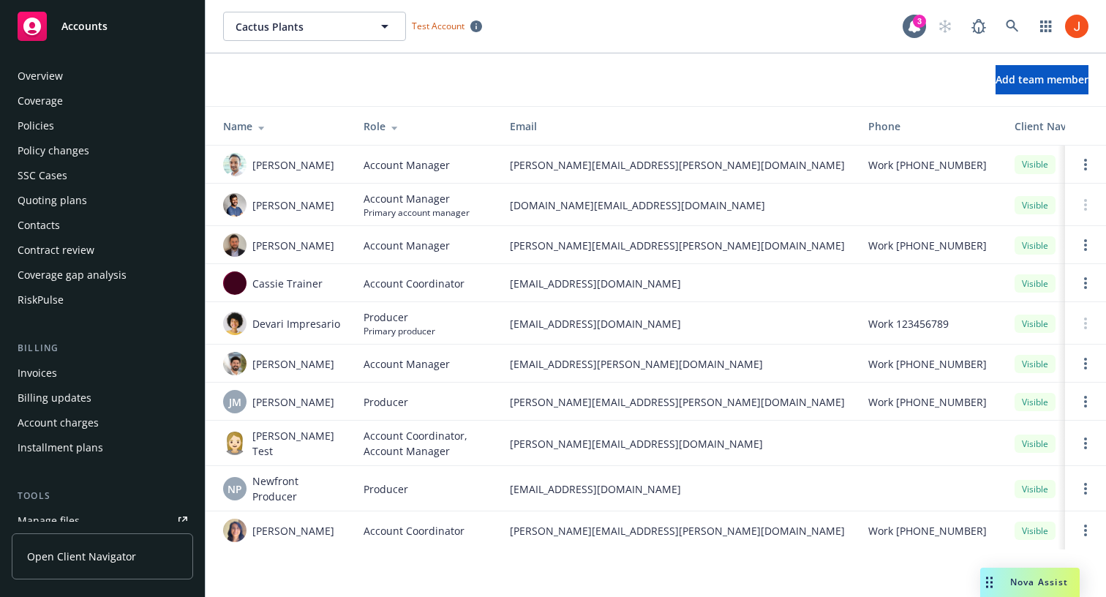
scroll to position [406, 0]
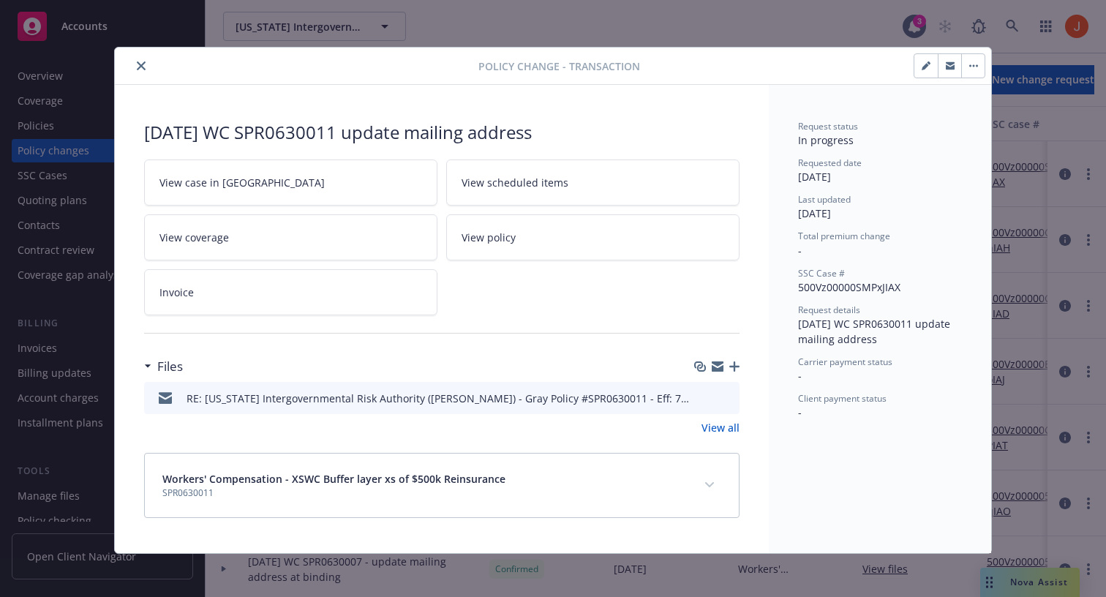
scroll to position [4, 0]
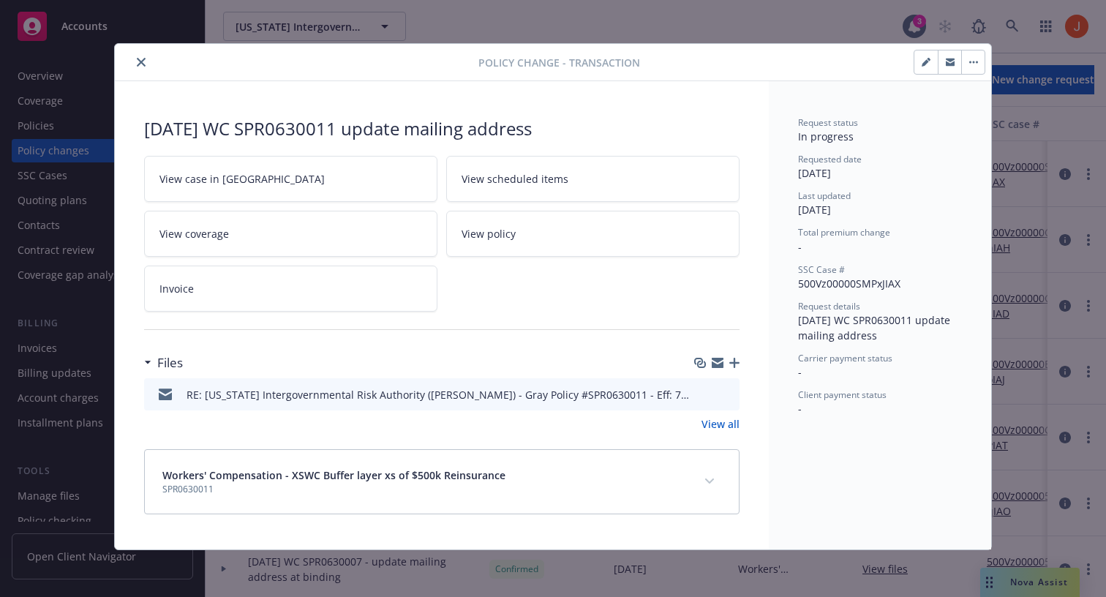
click at [716, 427] on link "View all" at bounding box center [721, 423] width 38 height 15
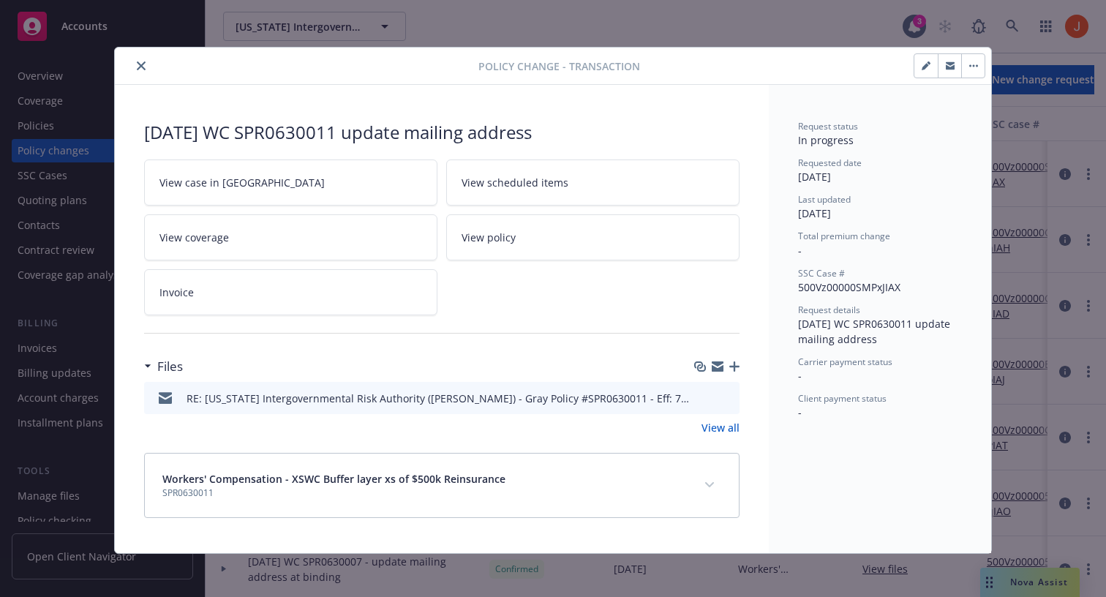
scroll to position [4, 0]
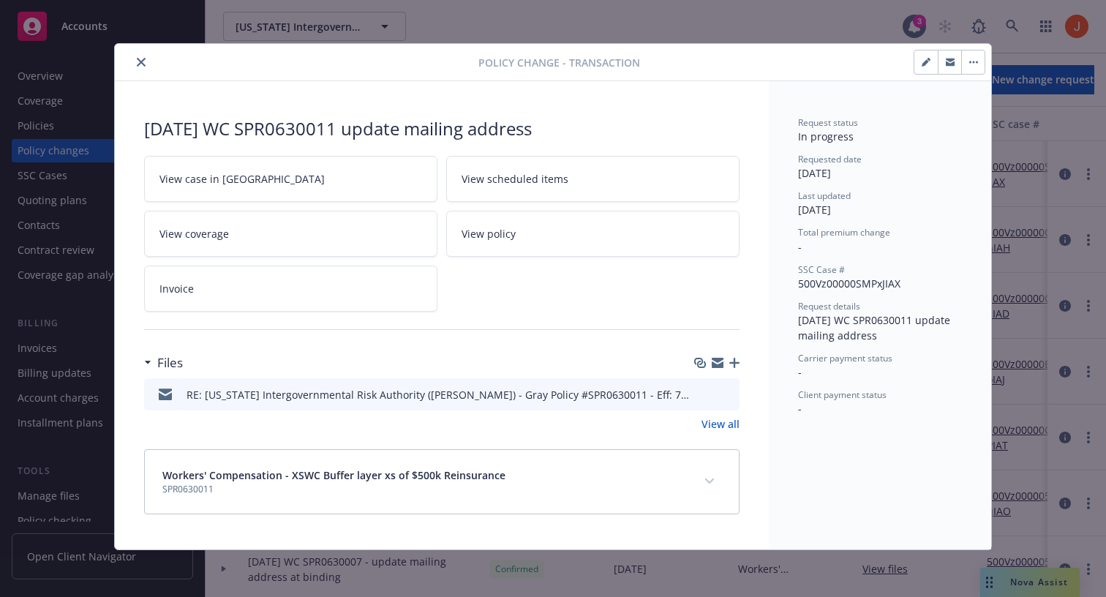
click at [555, 122] on div "7/1/2025 WC SPR0630011 update mailing address" at bounding box center [442, 128] width 596 height 25
drag, startPoint x: 139, startPoint y: 127, endPoint x: 569, endPoint y: 126, distance: 430.2
click at [569, 126] on div "7/1/2025 WC SPR0630011 update mailing address View case in SSC View scheduled i…" at bounding box center [442, 315] width 654 height 468
copy div "7/1/2025 WC SPR0630011 update mailing address"
click at [146, 59] on button "close" at bounding box center [141, 62] width 18 height 18
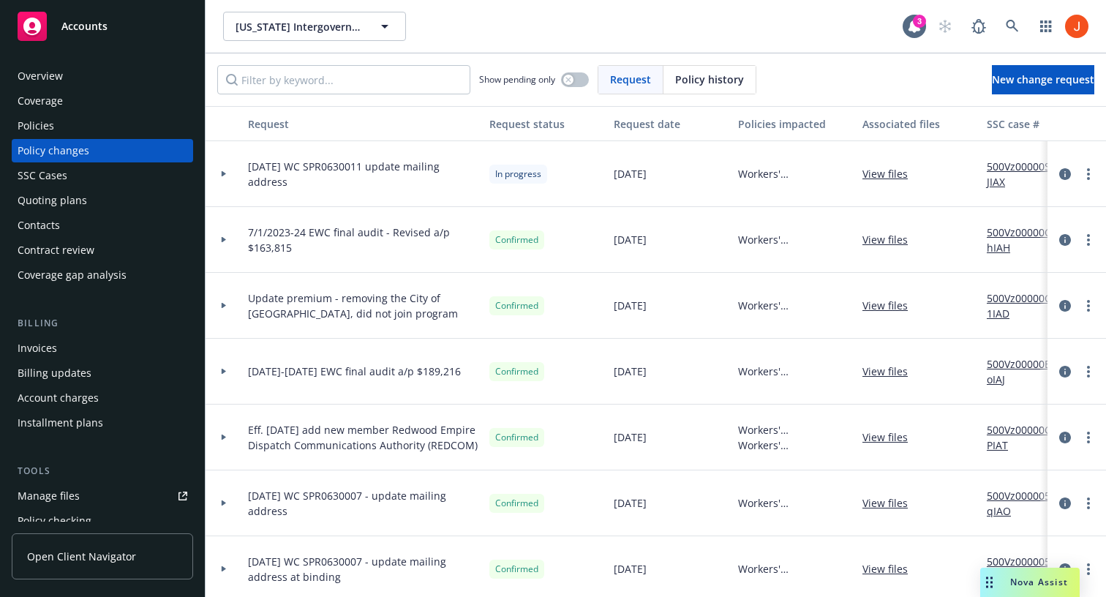
click at [219, 176] on div at bounding box center [223, 173] width 25 height 5
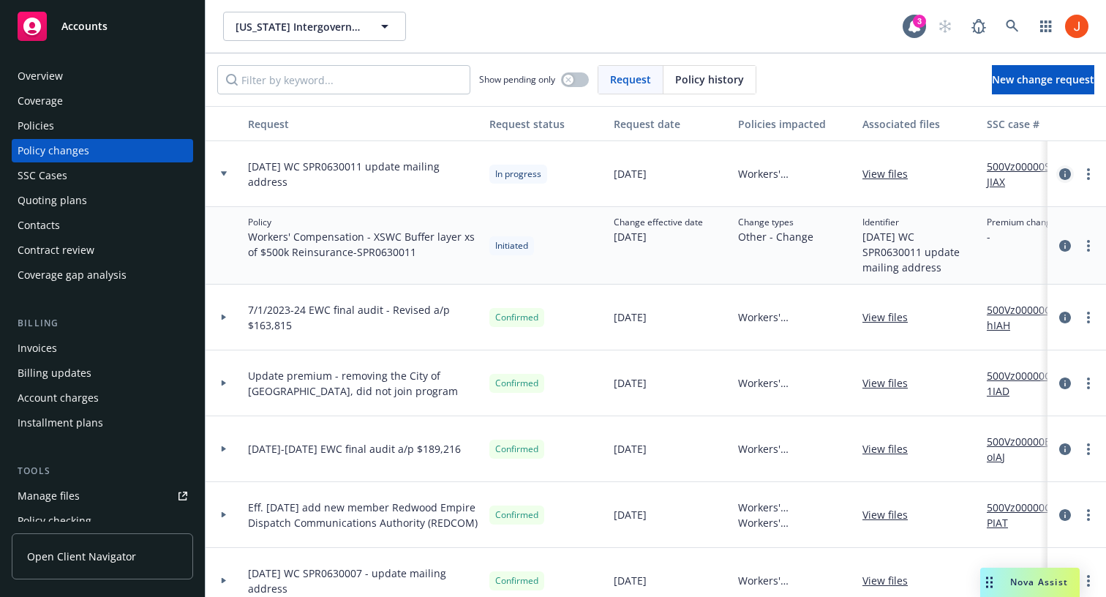
click at [1064, 173] on icon "circleInformation" at bounding box center [1065, 174] width 12 height 12
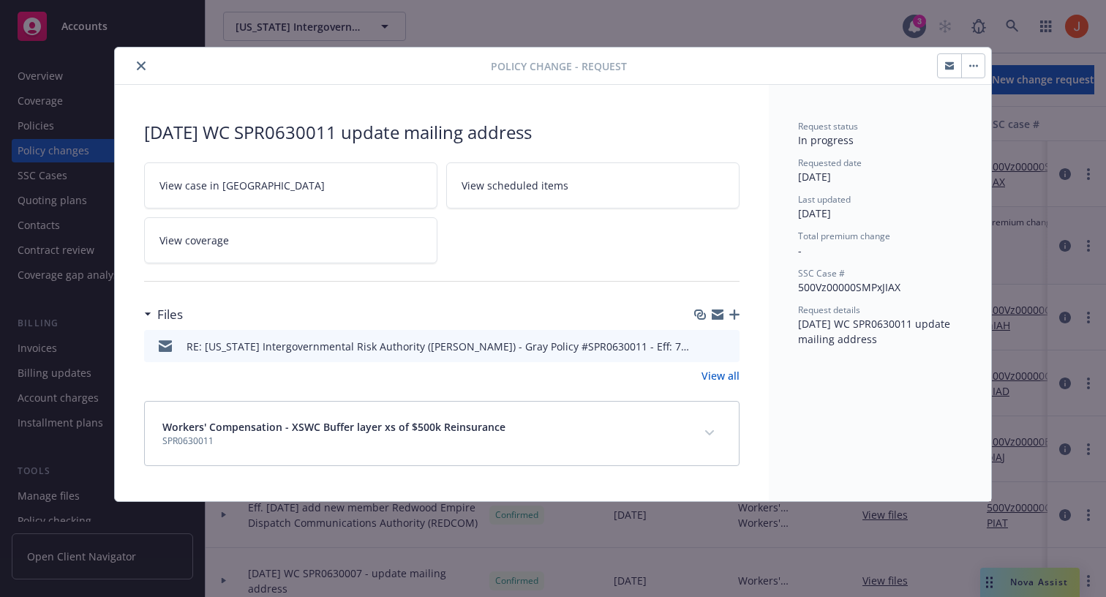
click at [724, 376] on link "View all" at bounding box center [721, 375] width 38 height 15
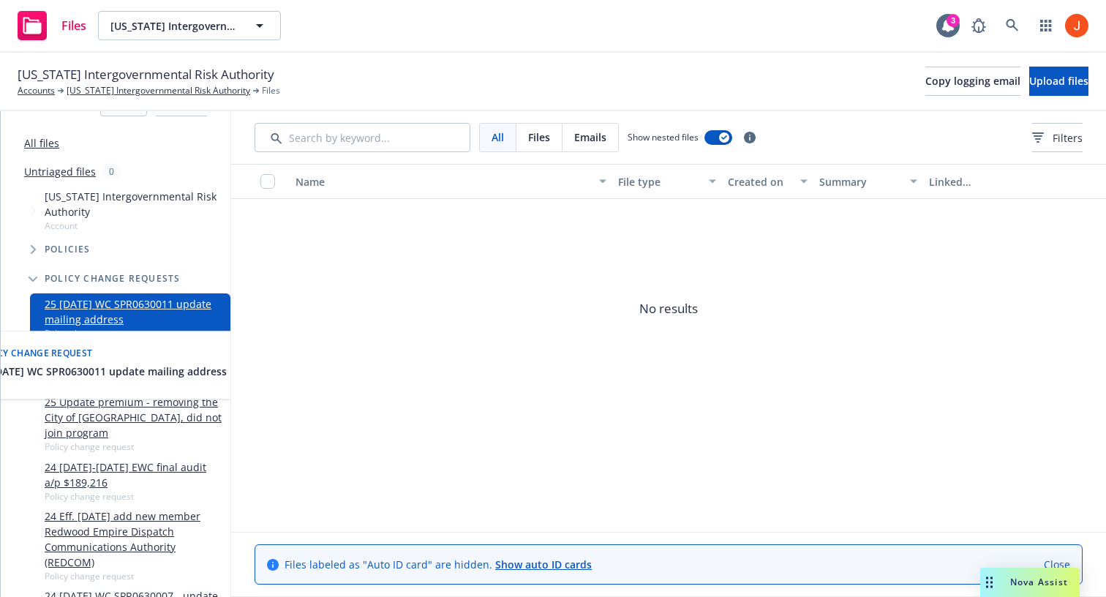
scroll to position [48, 0]
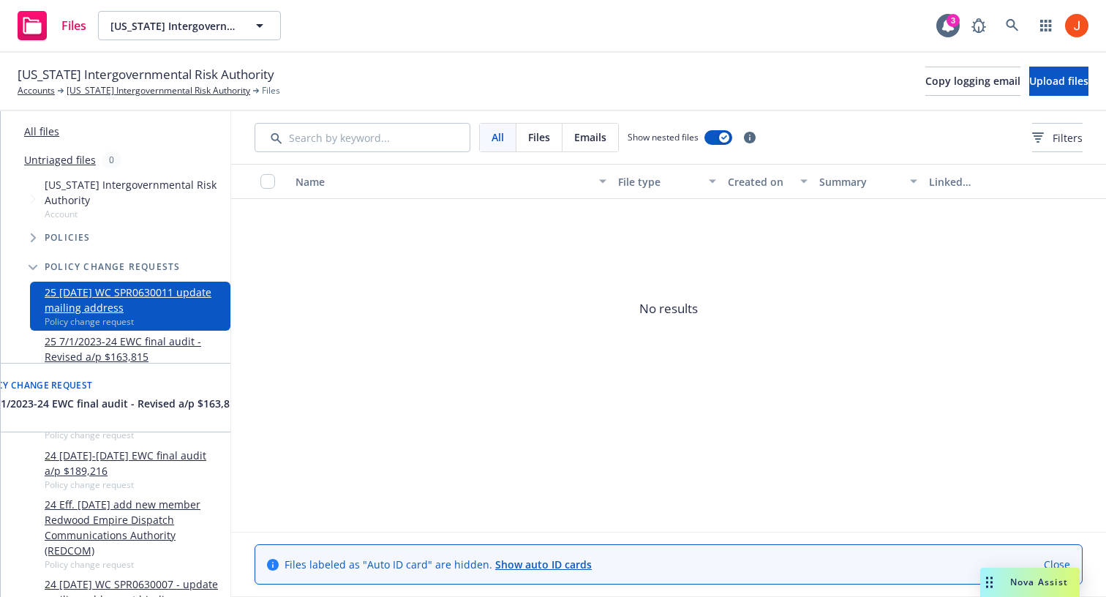
click at [179, 334] on link "25 7/1/2023-24 EWC final audit - Revised a/p $163,815" at bounding box center [135, 349] width 180 height 31
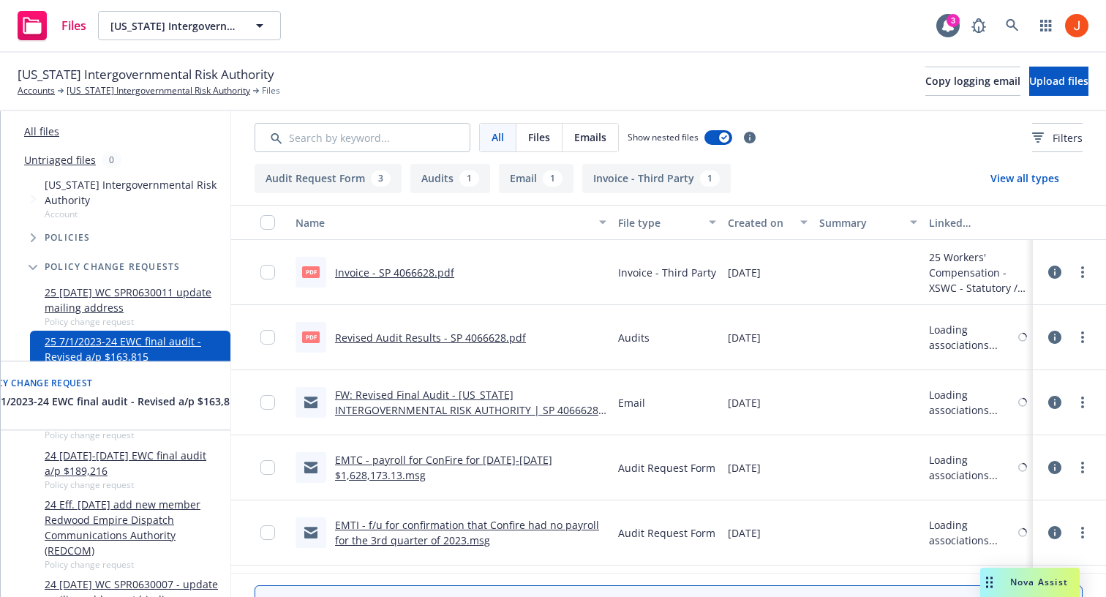
click at [181, 287] on link "25 7/1/2025 WC SPR0630011 update mailing address" at bounding box center [135, 300] width 180 height 31
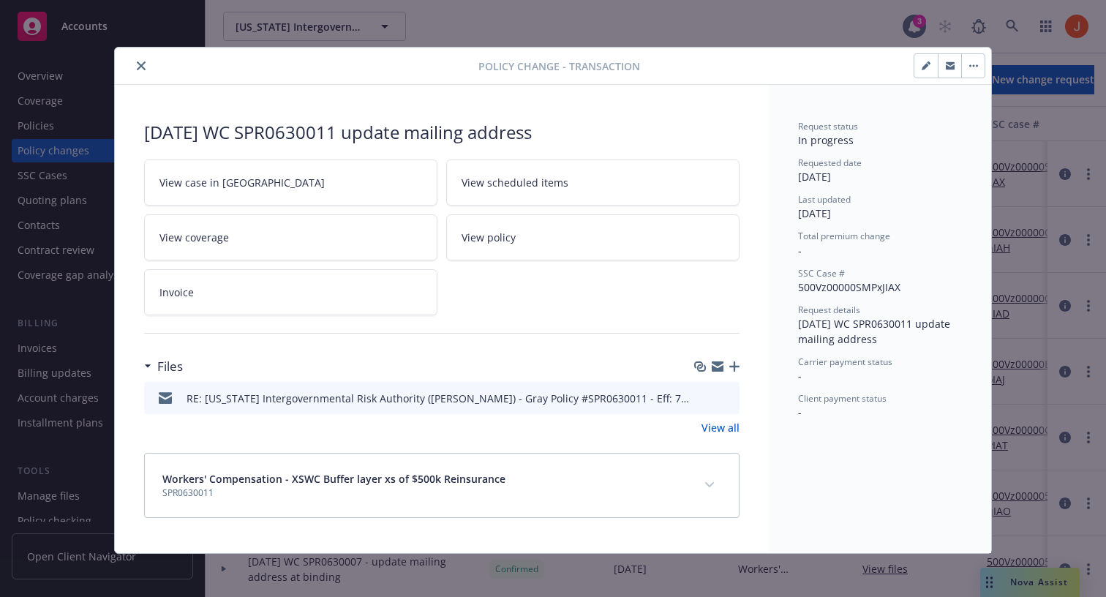
click at [727, 427] on link "View all" at bounding box center [721, 427] width 38 height 15
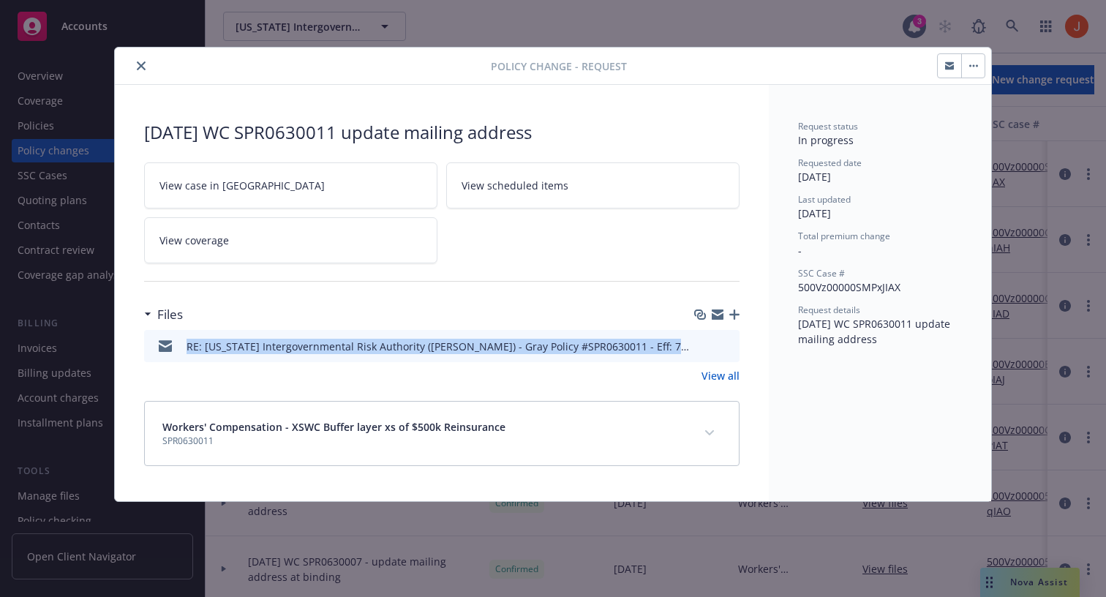
drag, startPoint x: 187, startPoint y: 345, endPoint x: 691, endPoint y: 342, distance: 504.1
click at [691, 342] on div "RE: California Intergovernmental Risk Authority (CIRA) - Gray Policy #SPR063001…" at bounding box center [439, 346] width 505 height 15
copy div "RE: California Intergovernmental Risk Authority (CIRA) - Gray Policy #SPR063001…"
click at [143, 74] on button "close" at bounding box center [141, 66] width 18 height 18
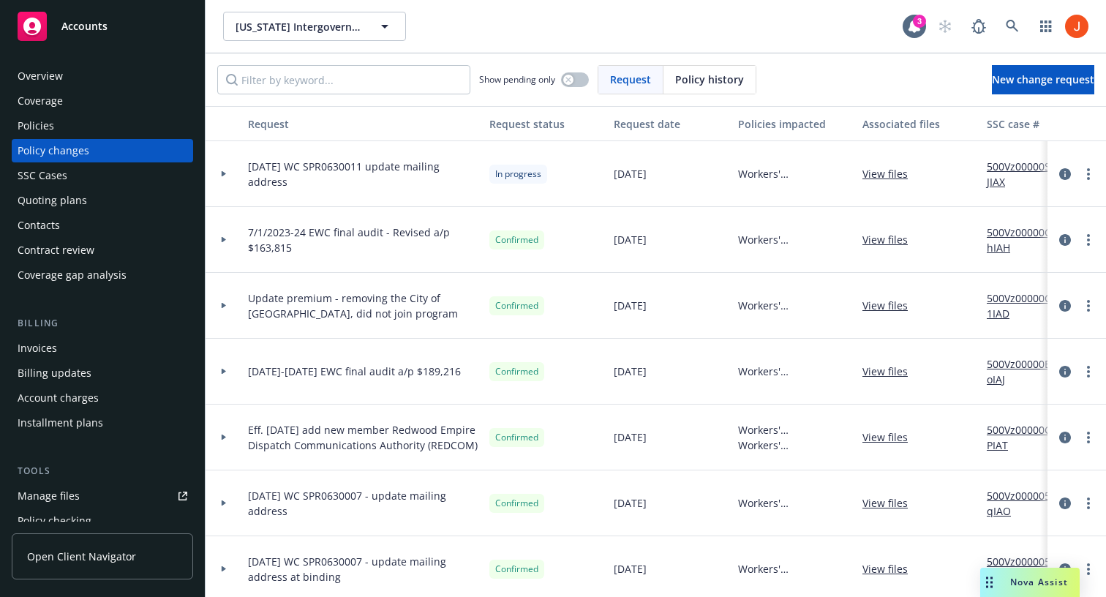
click at [223, 173] on icon at bounding box center [224, 174] width 4 height 6
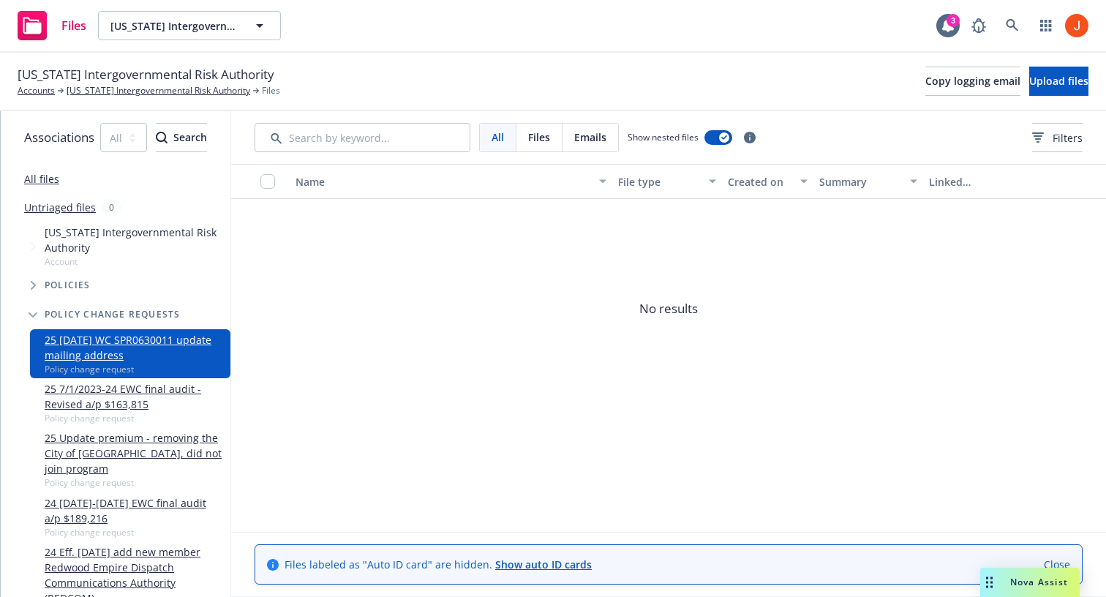
click at [39, 181] on link "All files" at bounding box center [41, 179] width 35 height 14
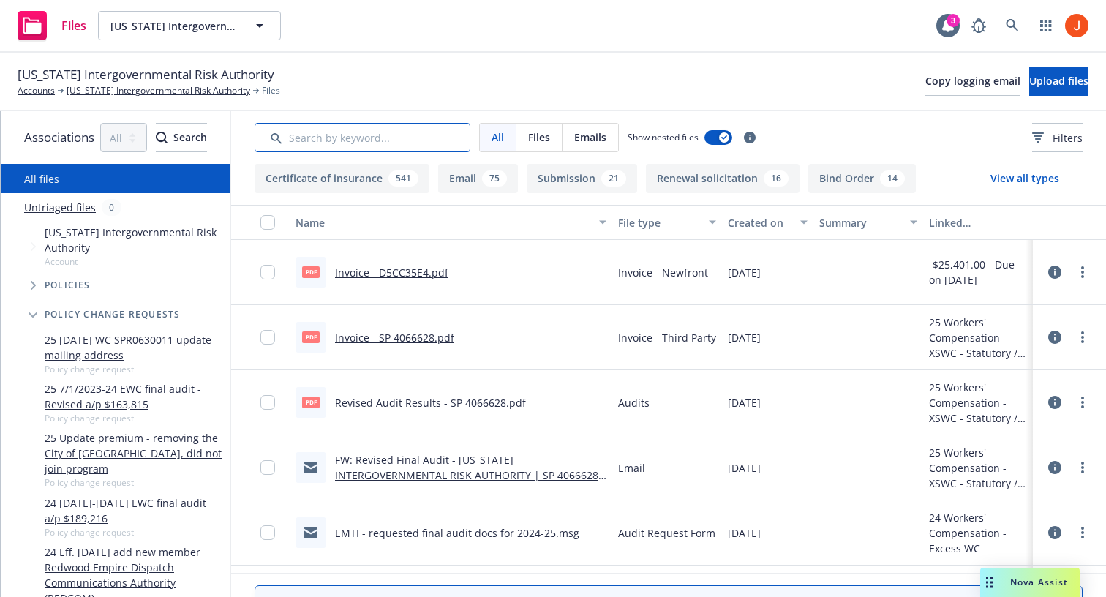
click at [444, 144] on input "Search by keyword..." at bounding box center [363, 137] width 216 height 29
paste input "RE: California Intergovernmental Risk Authority (CIRA) - Gray Policy #SPR063001…"
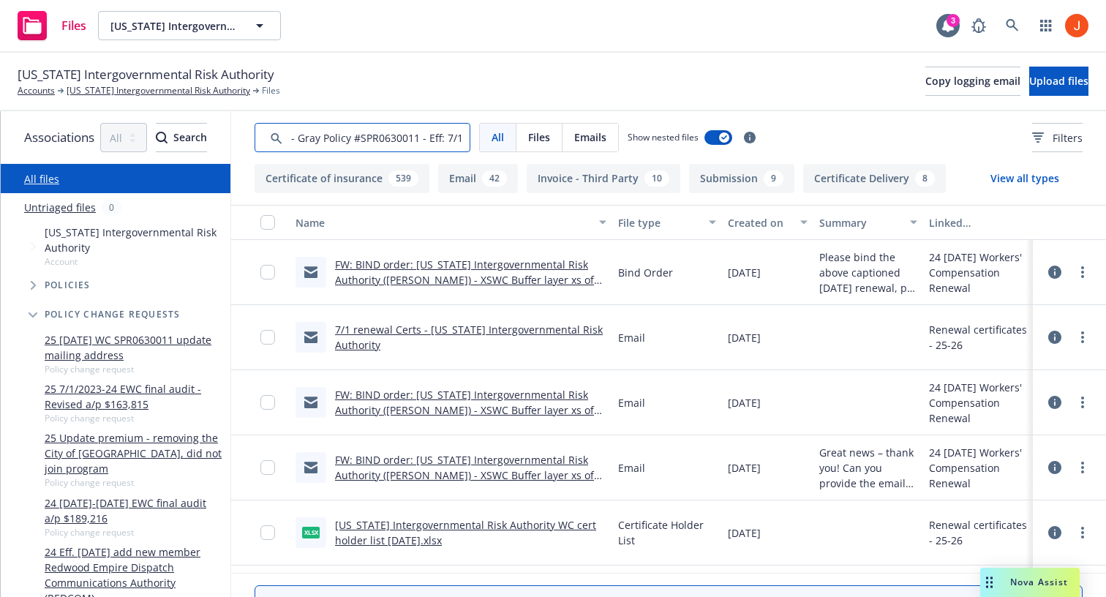
type input "√RE: California Intergovernmental Risk Authority (CIRA) - Gray Policy #SPR06300…"
click at [727, 138] on icon "button" at bounding box center [724, 137] width 6 height 4
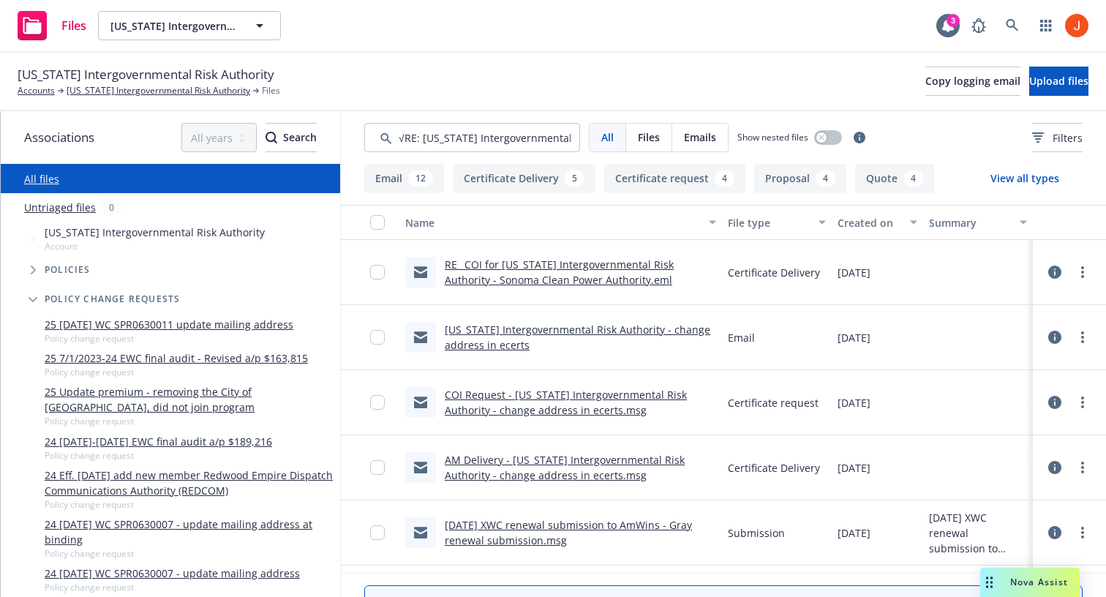
scroll to position [0, 5]
click at [429, 159] on div "All Files Emails Show nested files Filters" at bounding box center [723, 137] width 765 height 53
click at [427, 146] on input "Search by keyword..." at bounding box center [472, 137] width 216 height 29
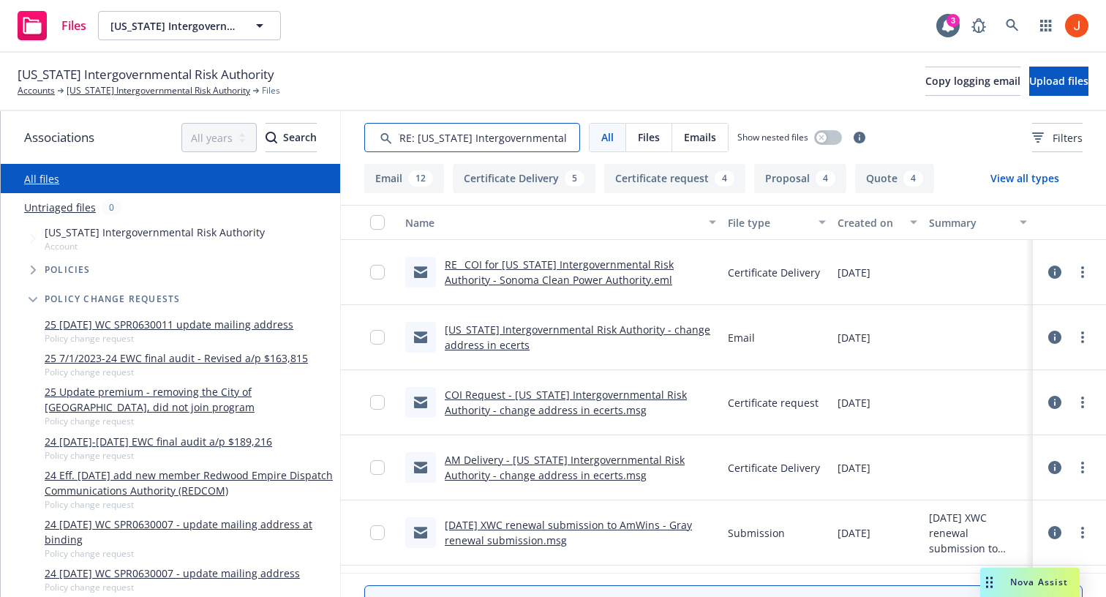
click at [427, 146] on input "Search by keyword..." at bounding box center [472, 137] width 216 height 29
click at [418, 142] on input "Search by keyword..." at bounding box center [472, 137] width 216 height 29
click at [418, 140] on input "Search by keyword..." at bounding box center [472, 137] width 216 height 29
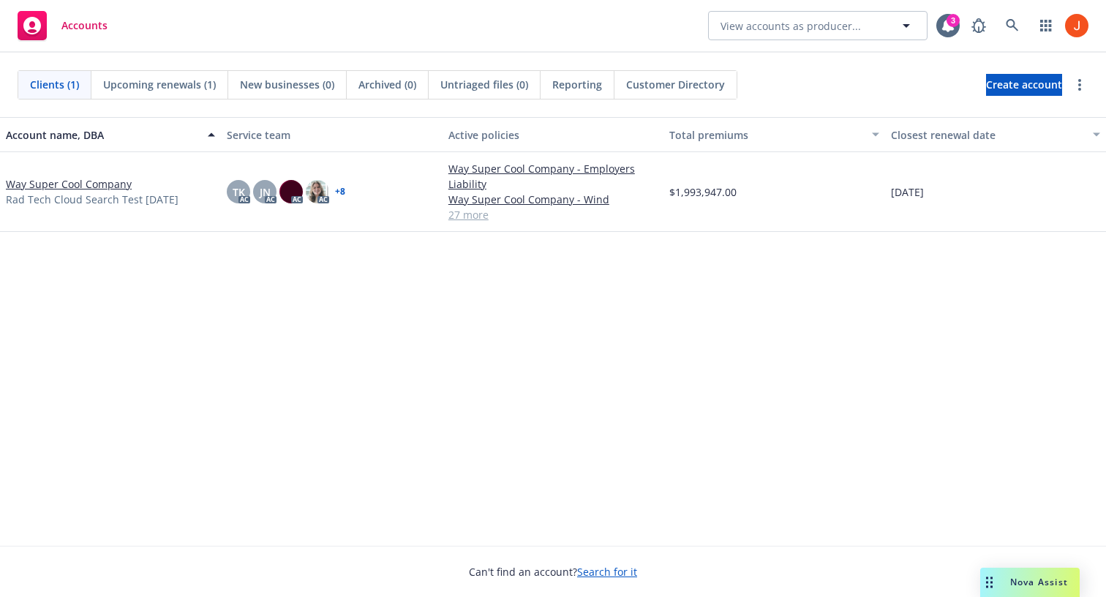
click at [96, 188] on link "Way Super Cool Company" at bounding box center [69, 183] width 126 height 15
click at [96, 185] on link "Way Super Cool Company" at bounding box center [69, 183] width 126 height 15
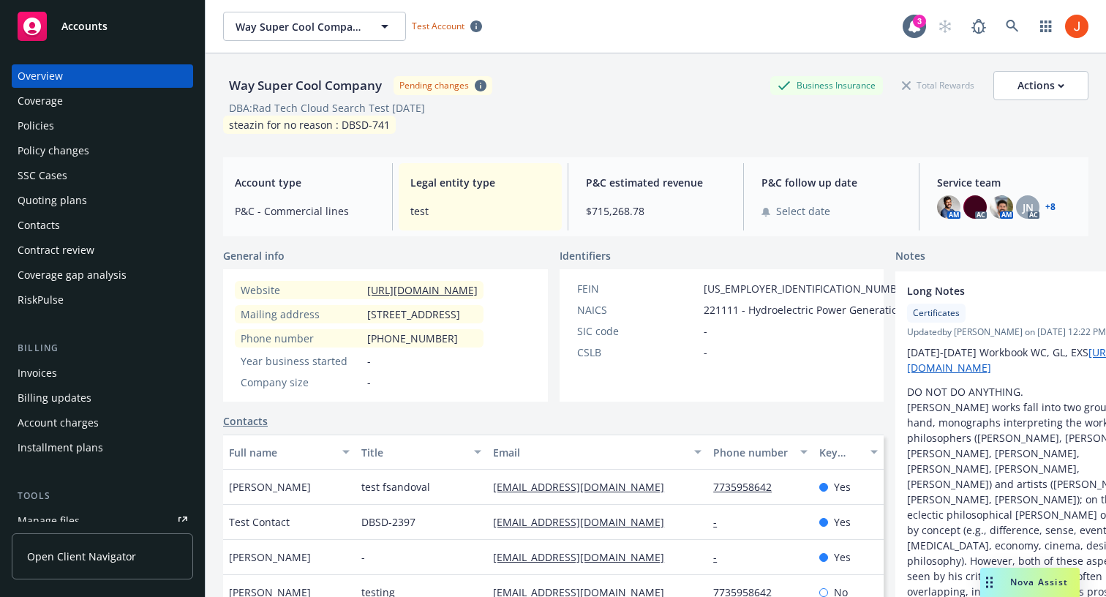
click at [67, 150] on div "Policy changes" at bounding box center [54, 150] width 72 height 23
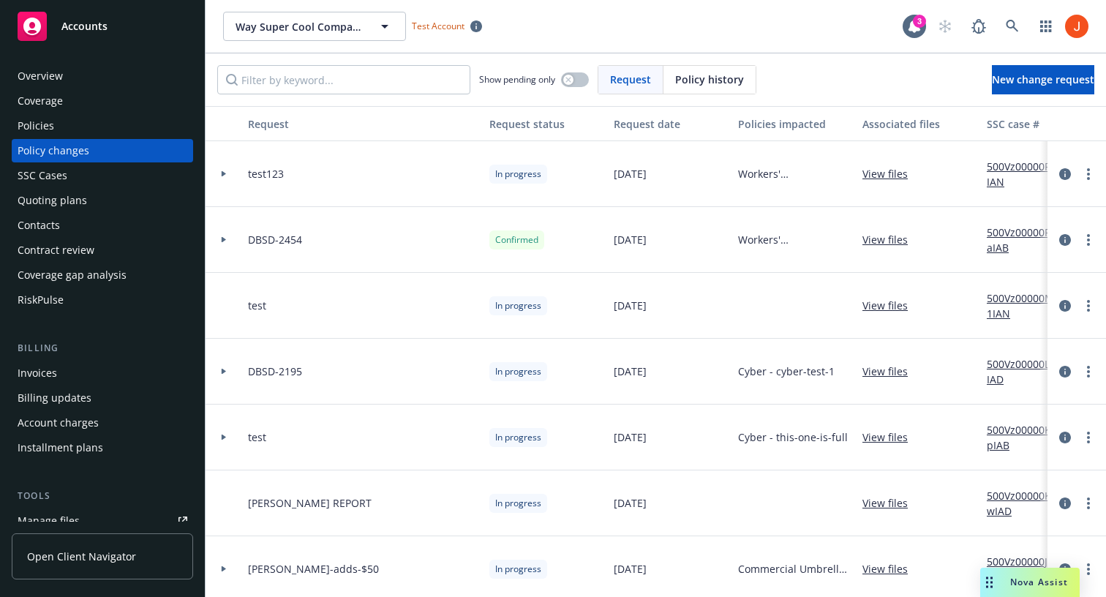
click at [218, 176] on div at bounding box center [224, 174] width 37 height 66
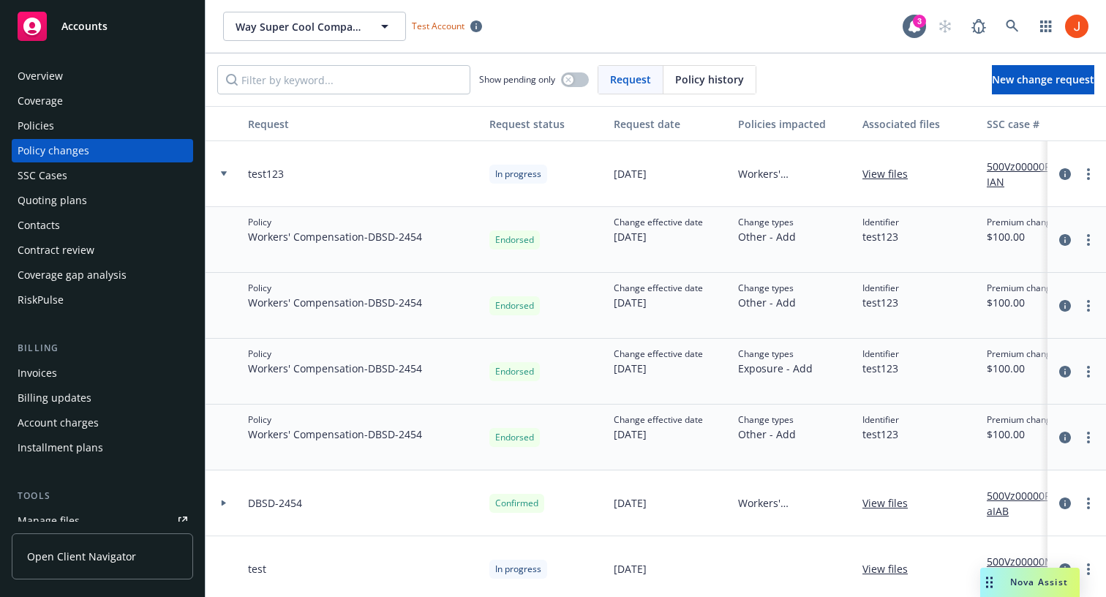
click at [220, 176] on div at bounding box center [223, 173] width 25 height 5
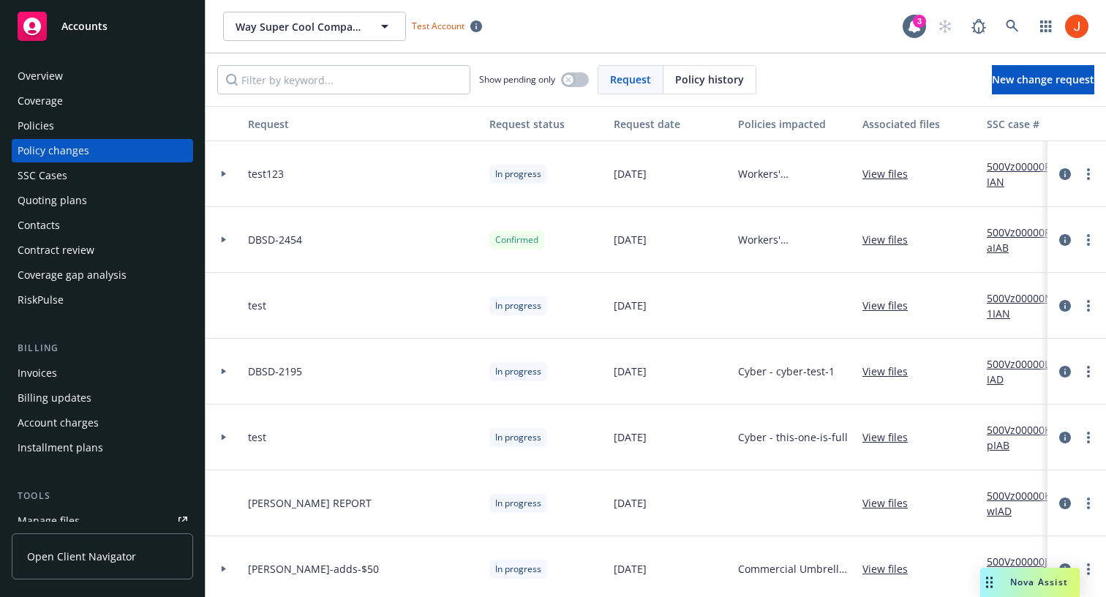
click at [228, 234] on div at bounding box center [224, 240] width 37 height 66
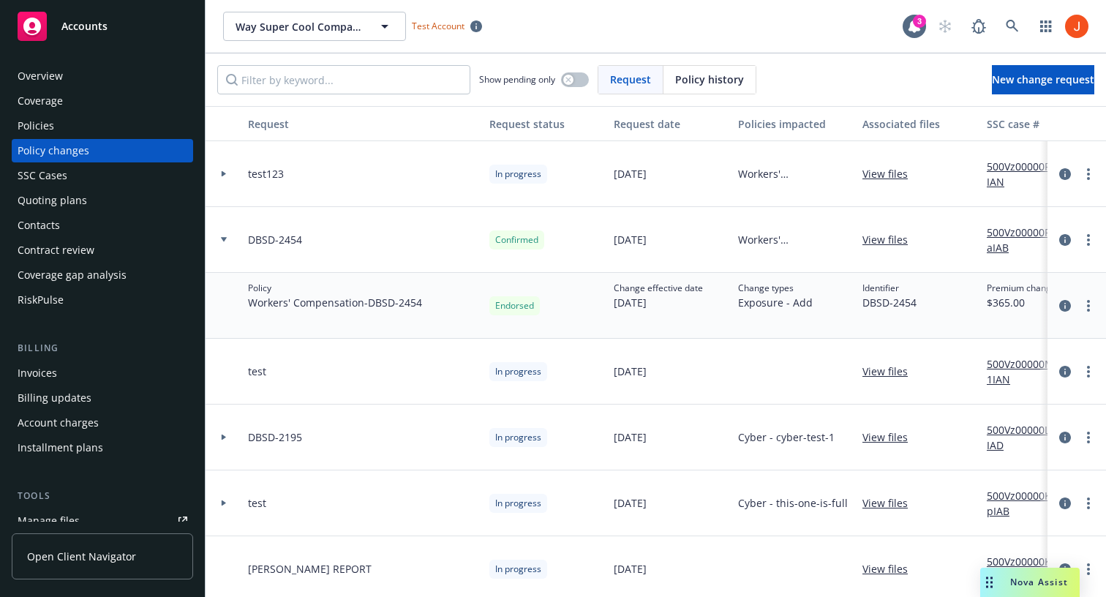
click at [233, 162] on div at bounding box center [224, 174] width 37 height 66
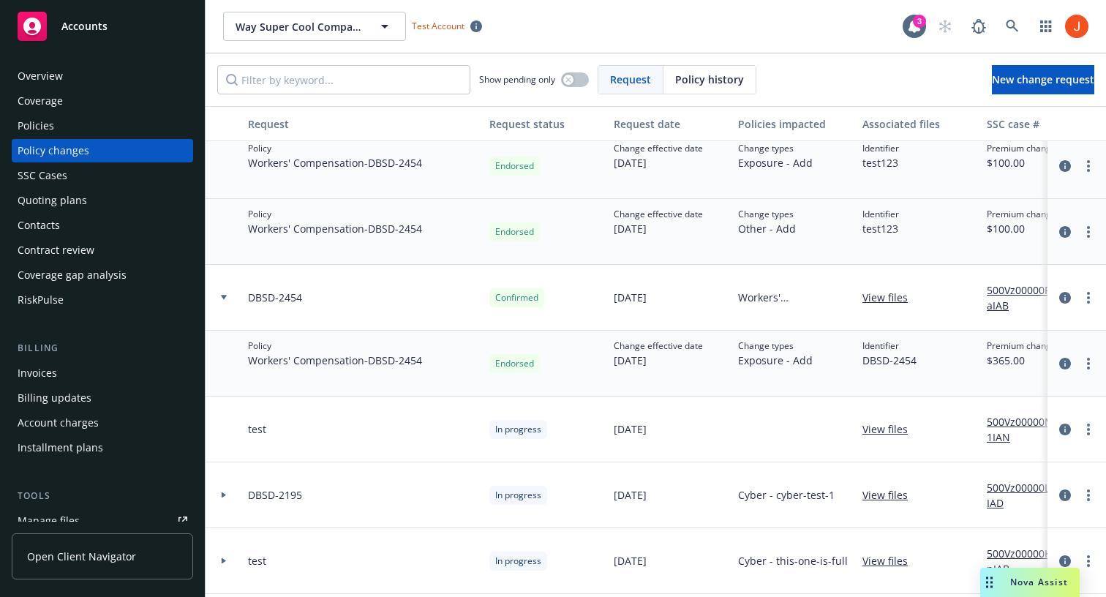
scroll to position [222, 0]
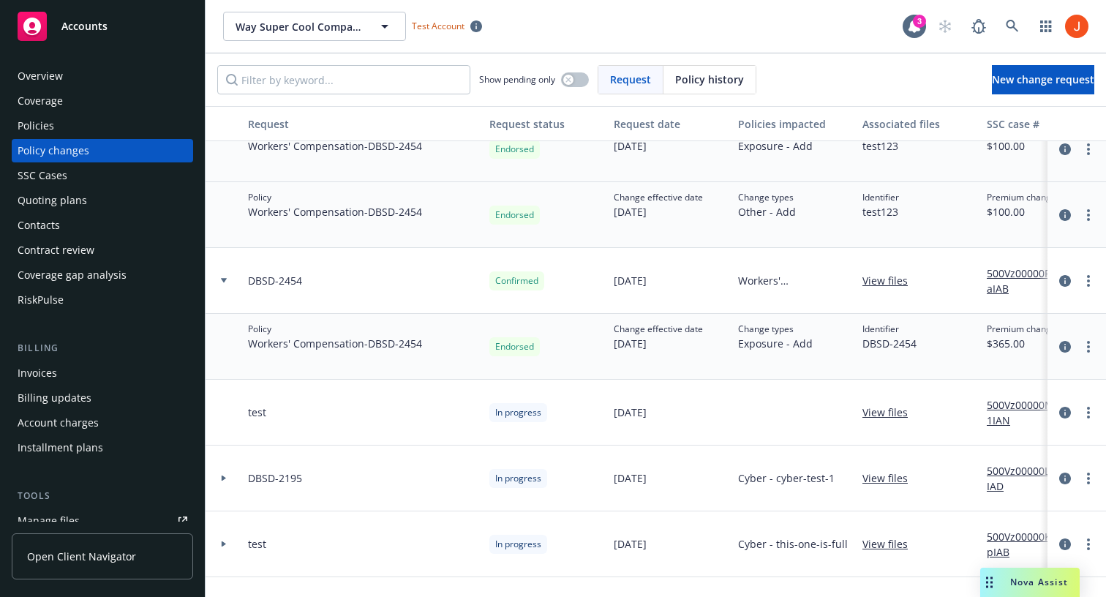
click at [232, 478] on div at bounding box center [223, 478] width 25 height 5
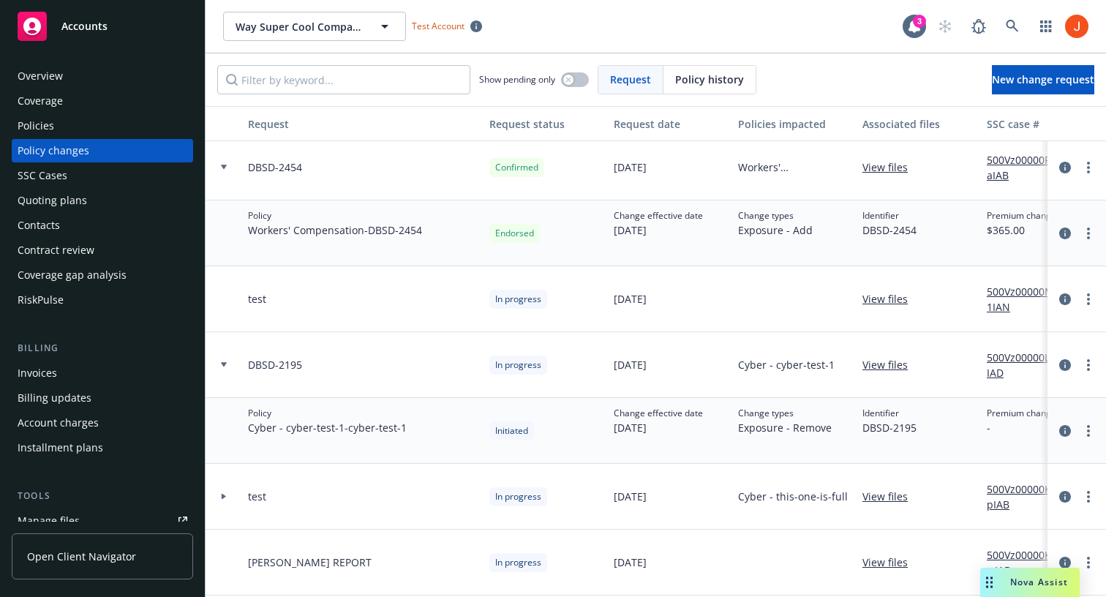
scroll to position [347, 0]
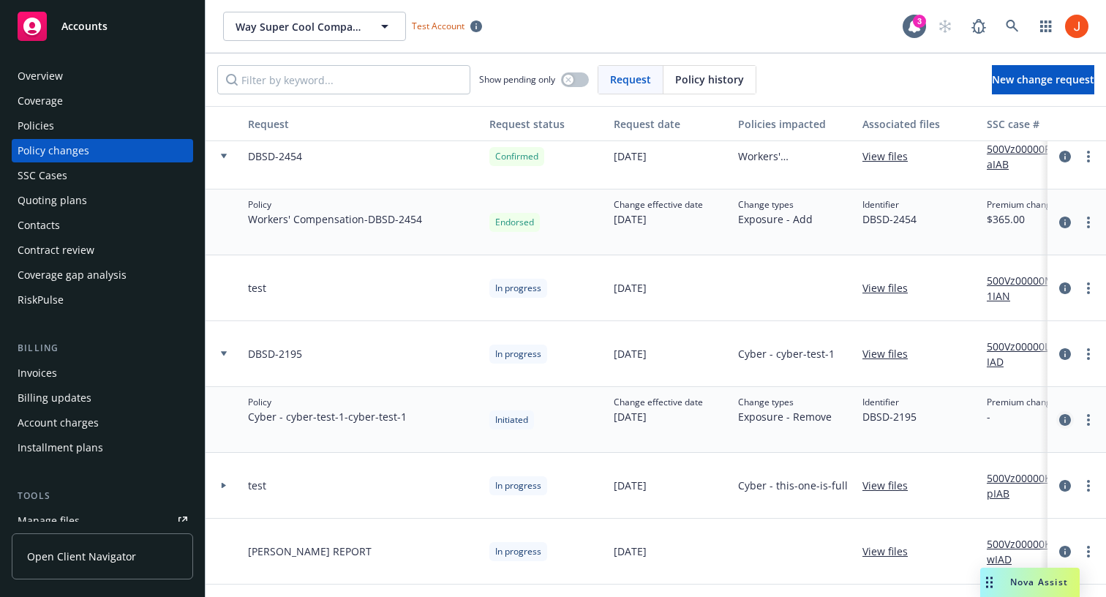
click at [1064, 419] on icon "circleInformation" at bounding box center [1065, 420] width 12 height 12
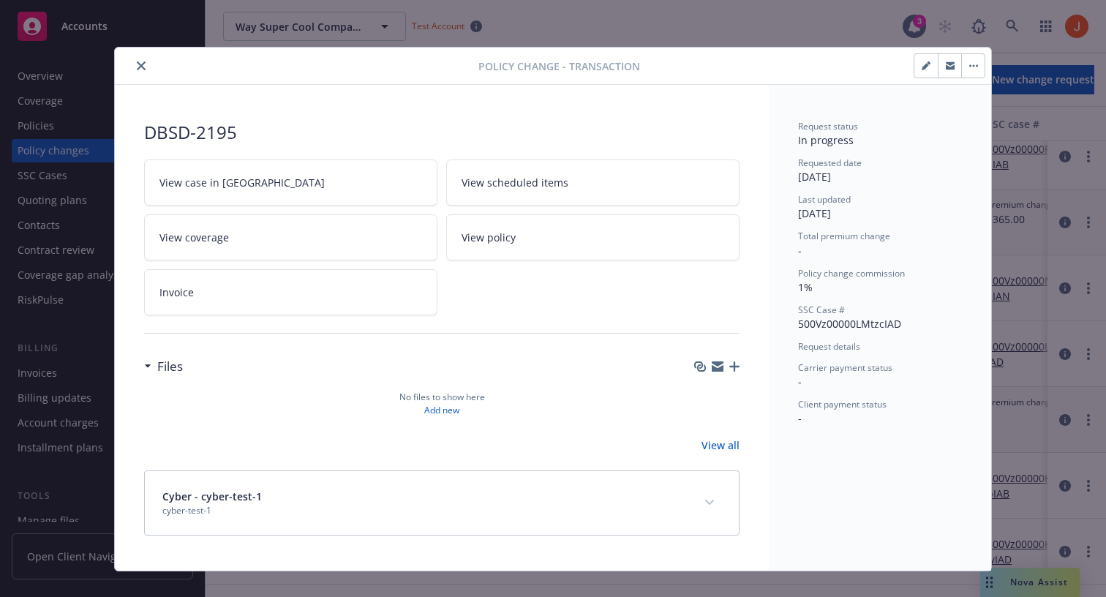
click at [734, 367] on icon "button" at bounding box center [734, 366] width 10 height 10
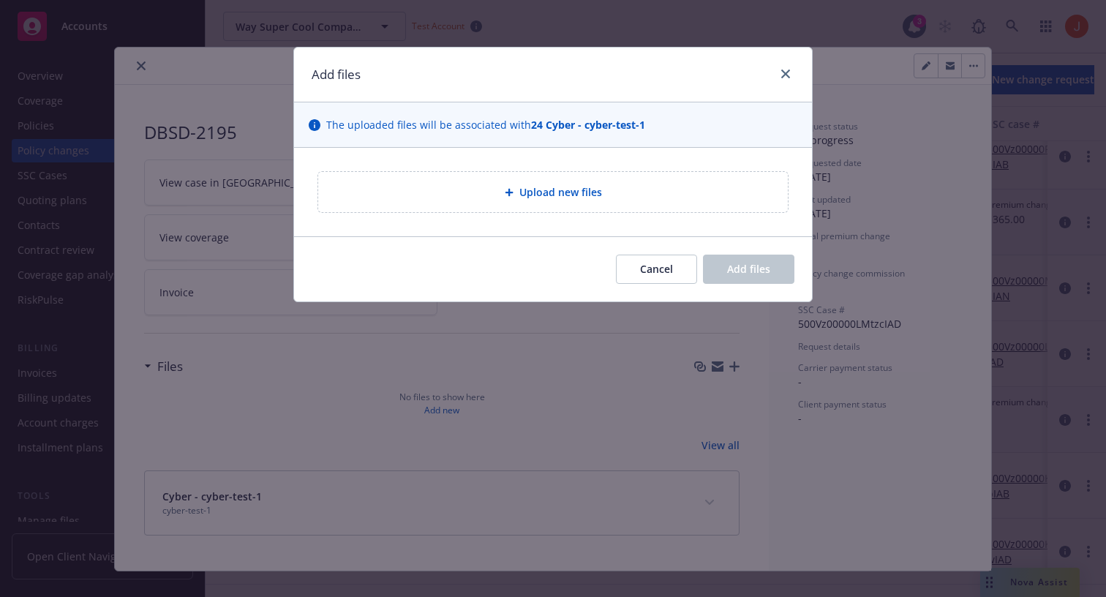
click at [545, 176] on div "Upload new files" at bounding box center [553, 192] width 470 height 40
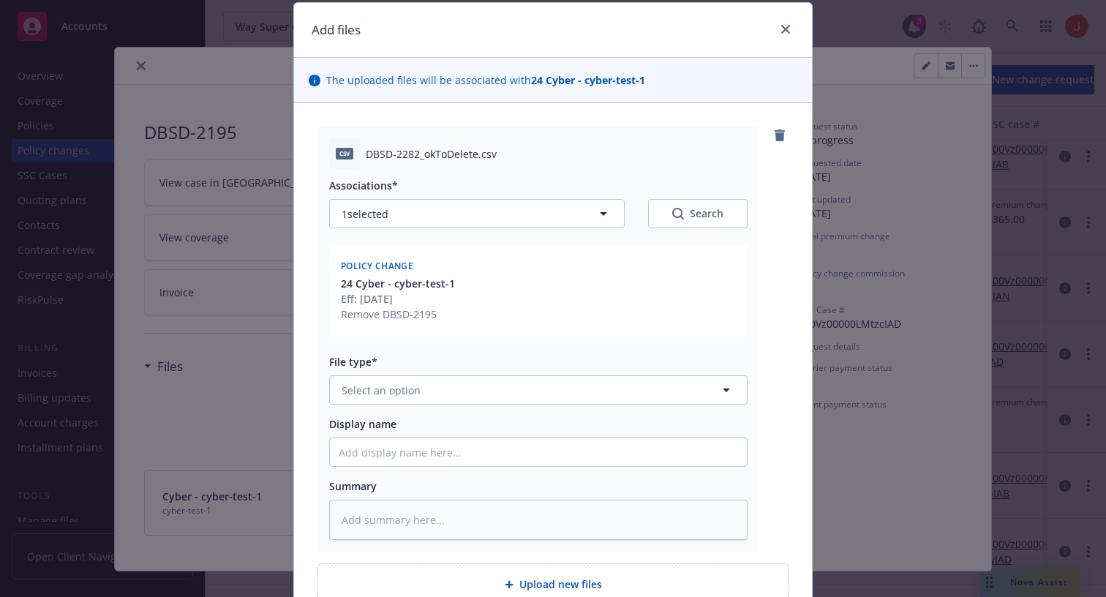
scroll to position [53, 0]
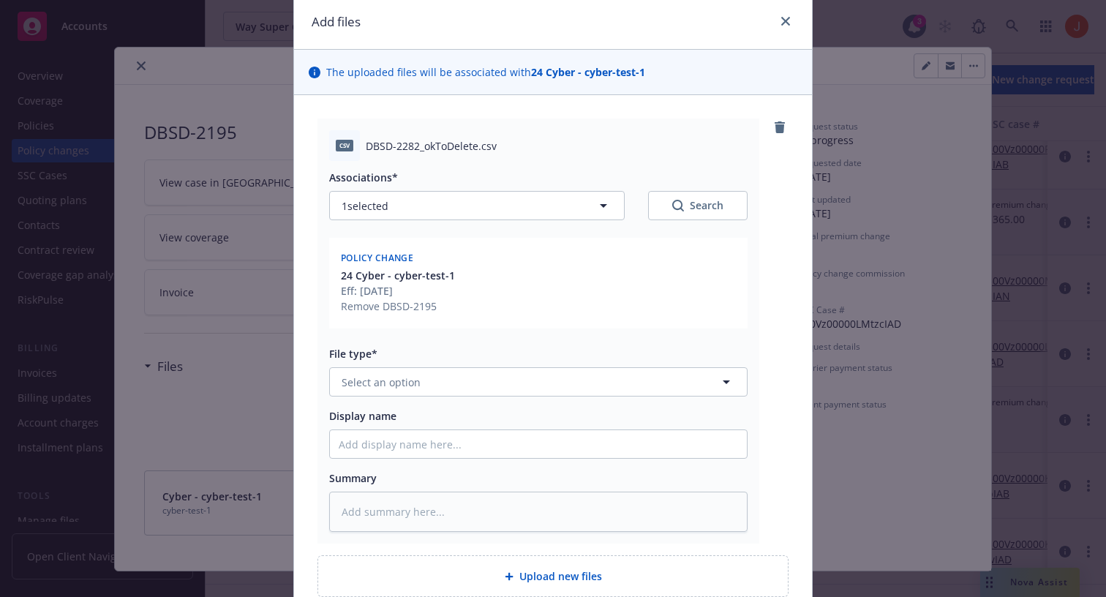
type textarea "x"
click at [434, 379] on button "Select an option" at bounding box center [538, 381] width 418 height 29
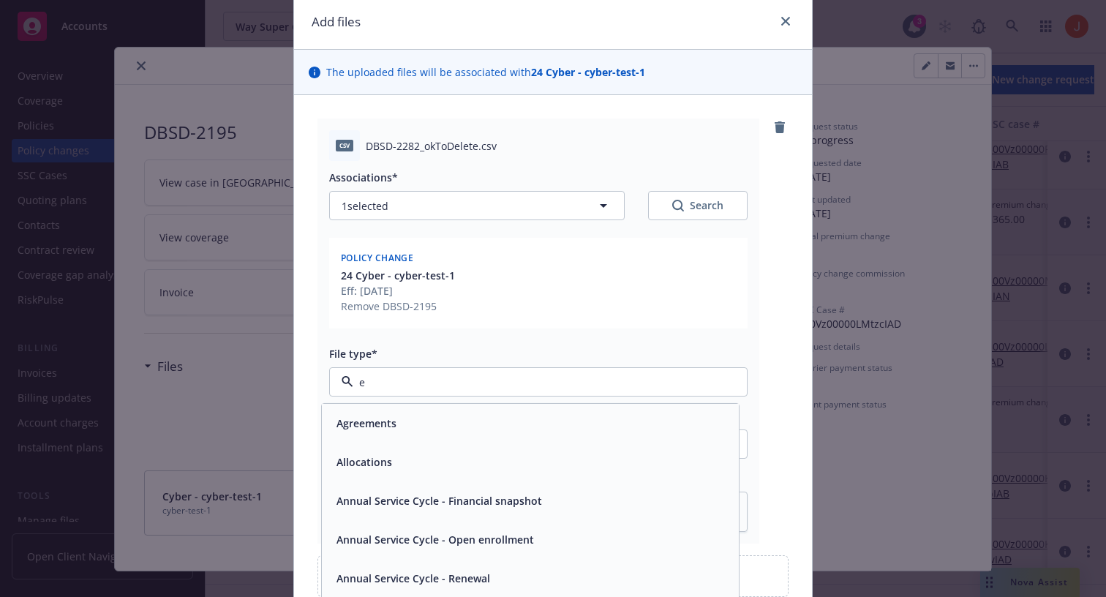
type input "em"
type textarea "x"
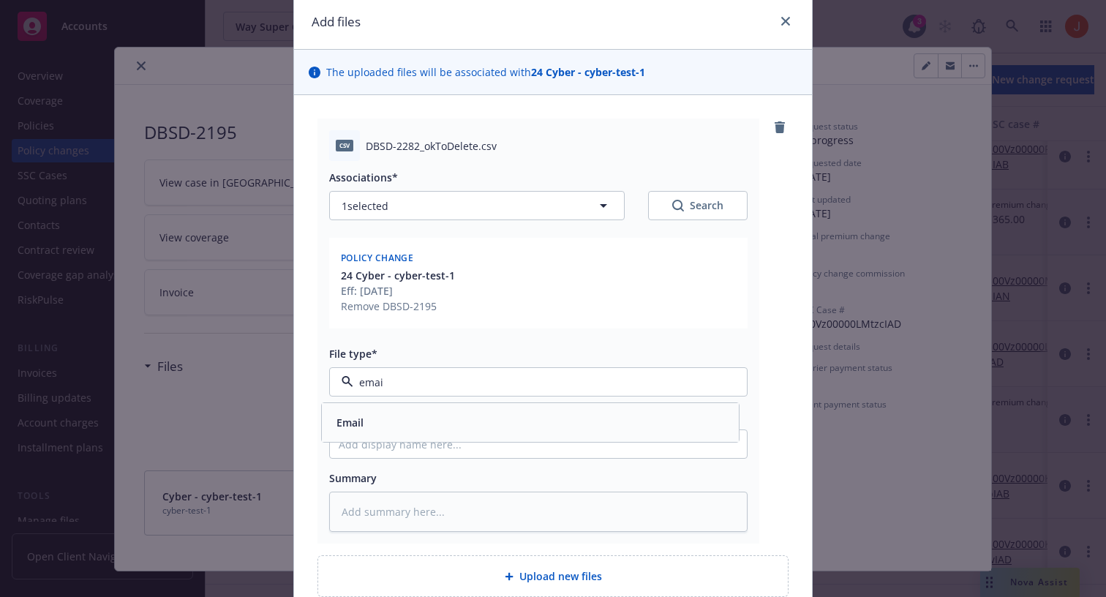
type input "email"
click at [399, 436] on div "Email" at bounding box center [530, 422] width 417 height 39
click at [765, 417] on div "csv DBSD-2282_okToDelete.csv Associations* 1 selected Search Policy change 24 C…" at bounding box center [553, 331] width 471 height 425
click at [496, 451] on input "Display name" at bounding box center [538, 444] width 417 height 28
type textarea "x"
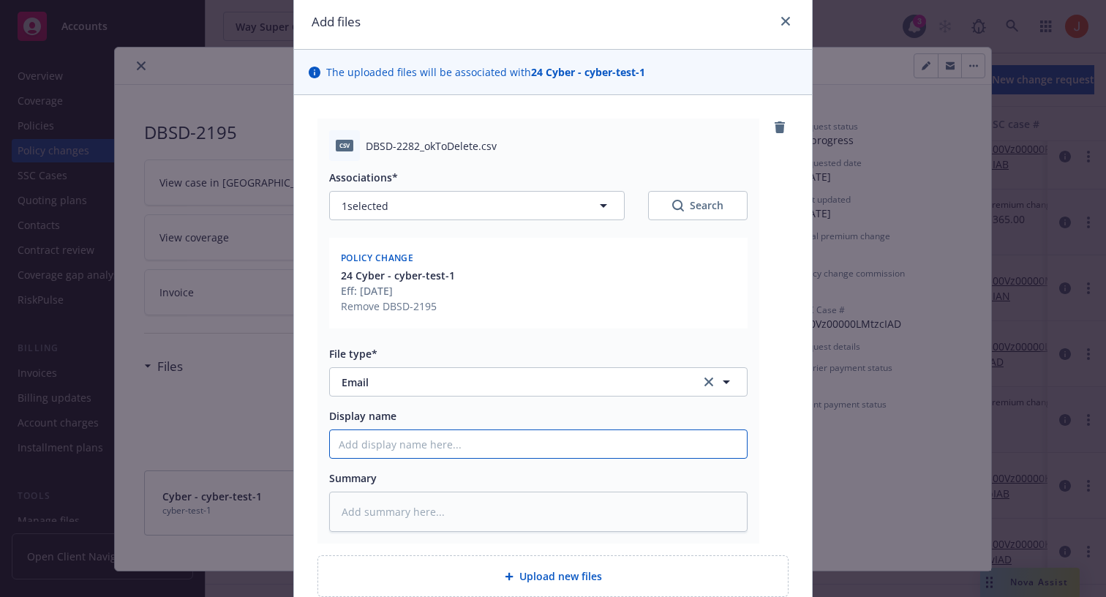
type input "S"
type textarea "x"
type input "SB"
type textarea "x"
type input "SBS"
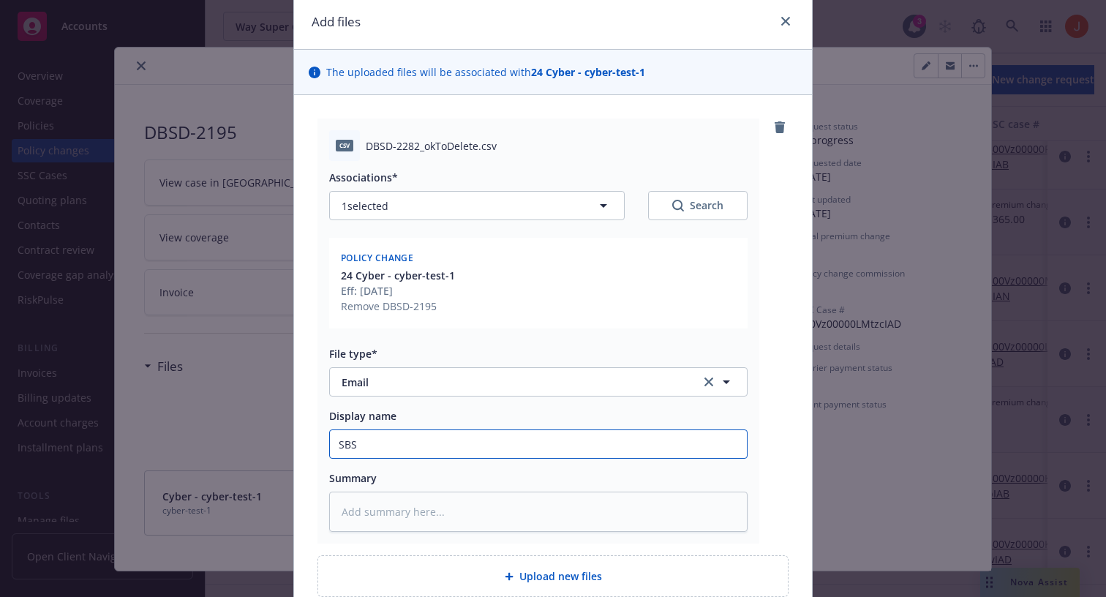
type textarea "x"
type input "SB"
type textarea "x"
type input "S"
type textarea "x"
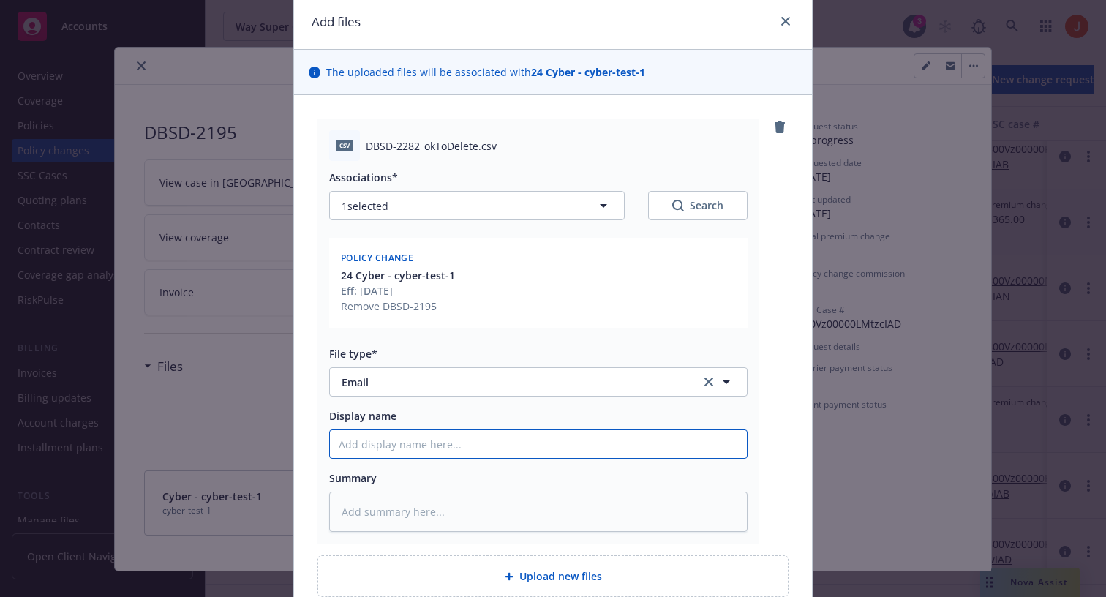
type textarea "x"
type input "D"
type textarea "x"
type input "DB"
type textarea "x"
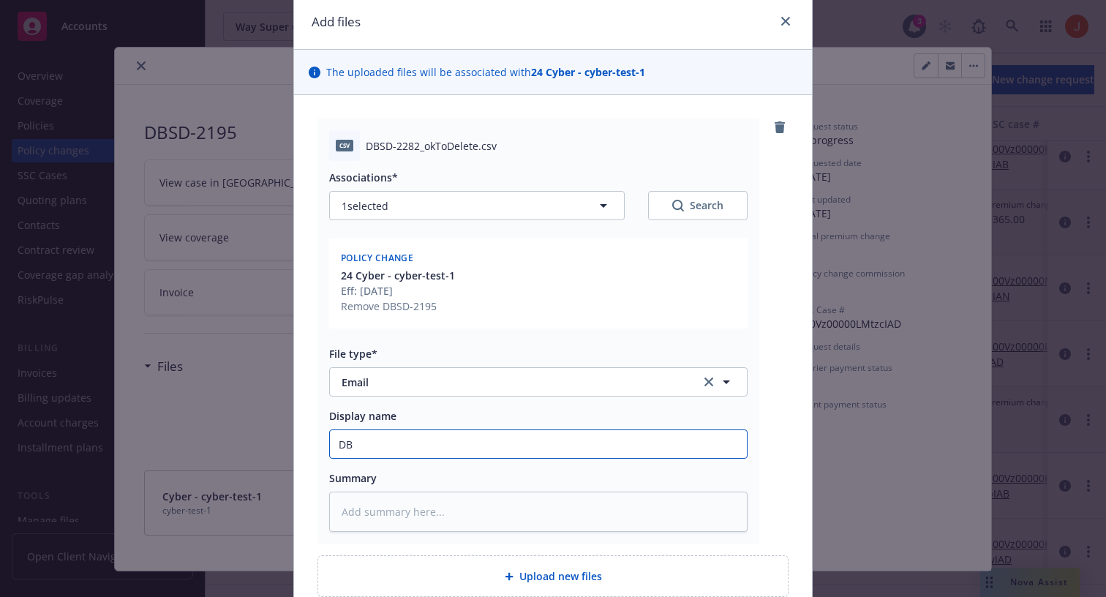
type input "DBS"
type textarea "x"
type input "DBSD"
type textarea "x"
type input "DBSD-"
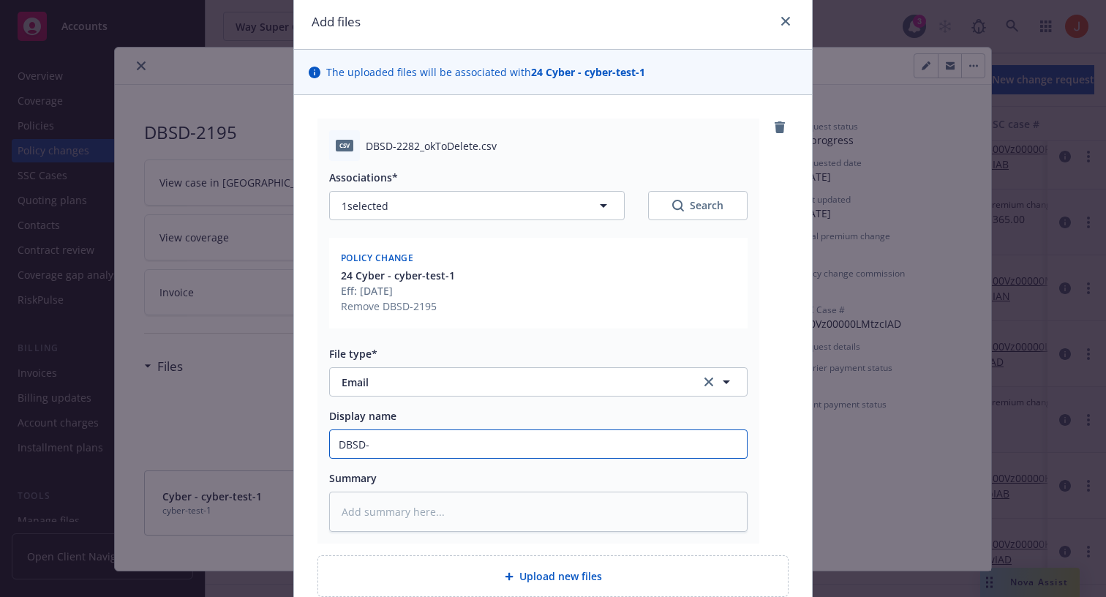
type textarea "x"
type input "DBSD-2"
type textarea "x"
type input "DBSD-25"
type textarea "x"
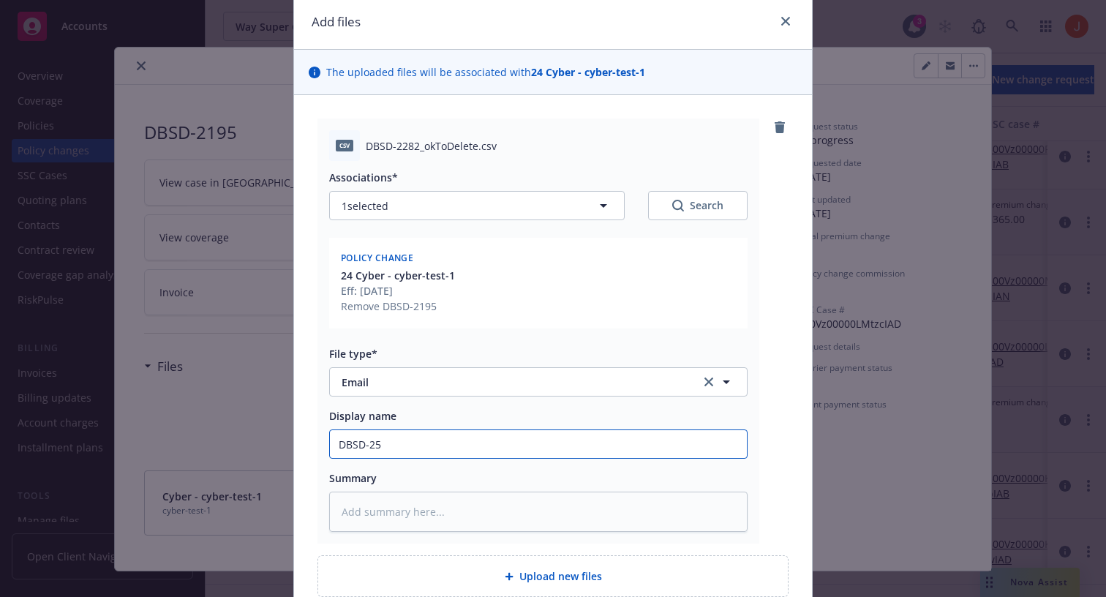
type input "DBSD-253"
type textarea "x"
type input "DBSD-2533"
click at [495, 519] on textarea at bounding box center [538, 512] width 418 height 40
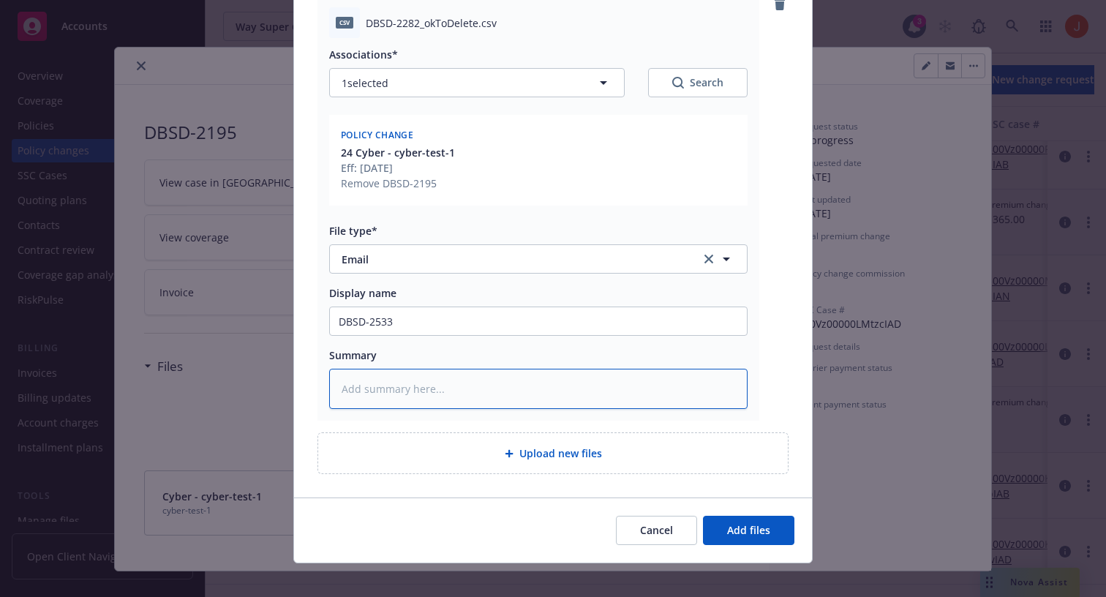
scroll to position [189, 0]
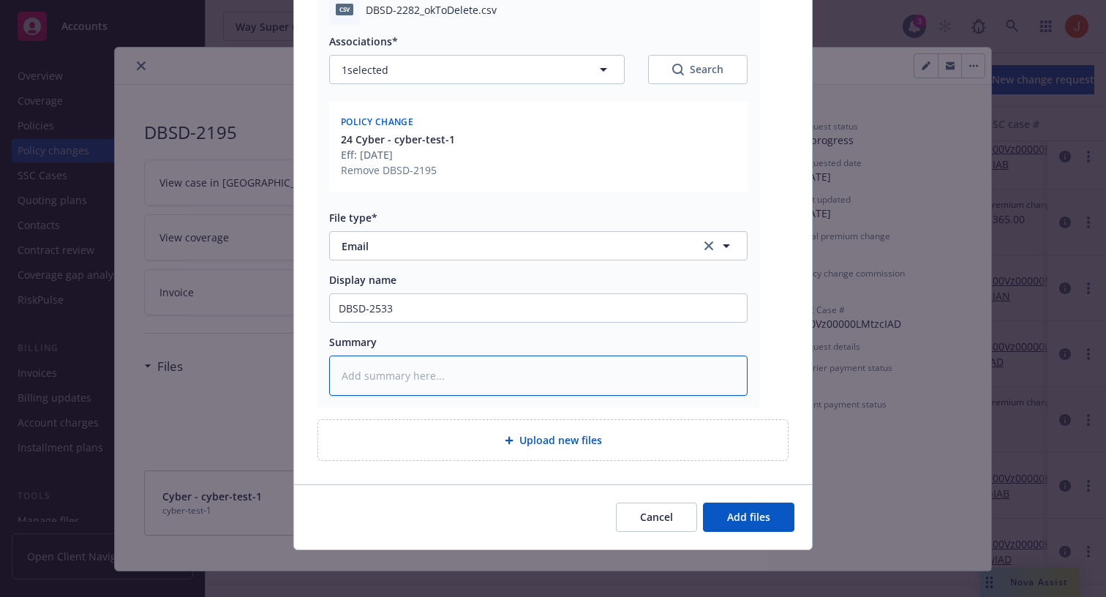
click at [565, 388] on textarea at bounding box center [538, 376] width 418 height 40
type textarea "x"
type textarea "oe"
type textarea "x"
type textarea "oes"
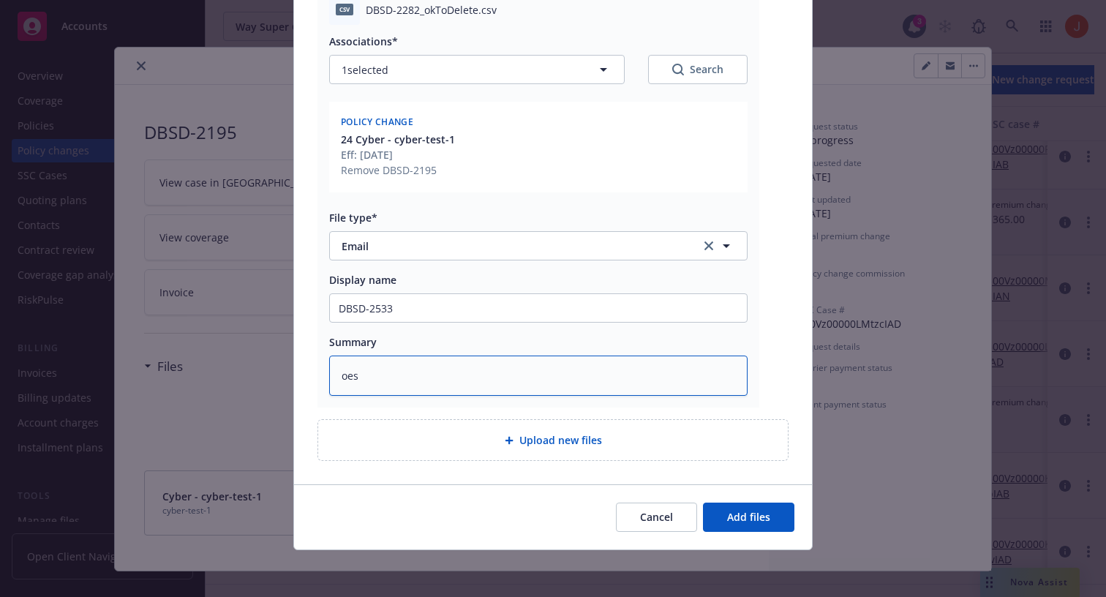
type textarea "x"
type textarea "oes"
type textarea "x"
type textarea "oes i"
type textarea "x"
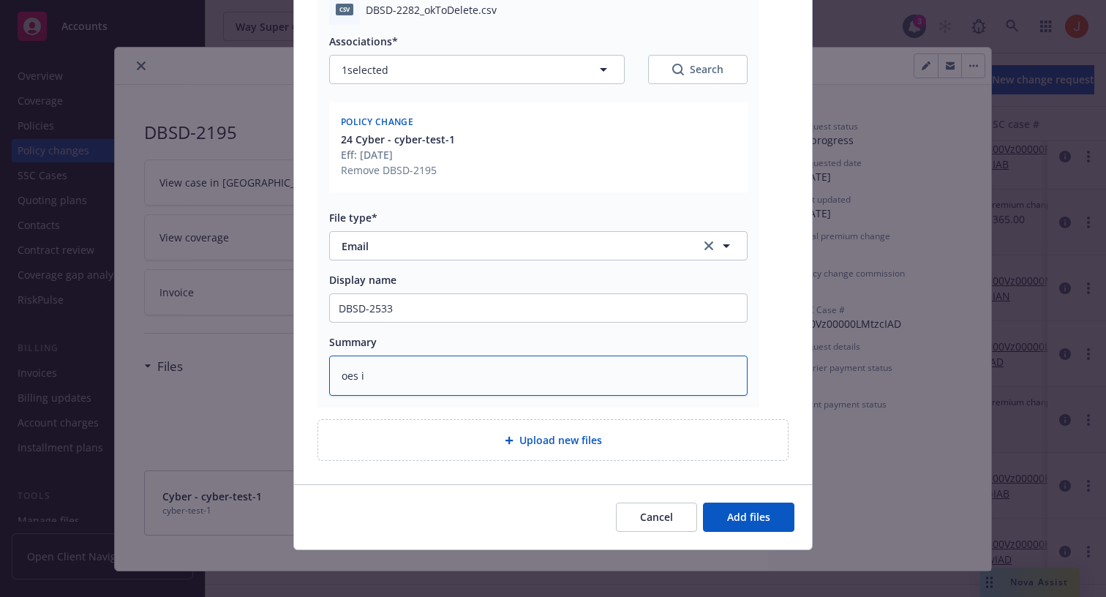
type textarea "oes it"
type textarea "x"
type textarea "oes it"
type textarea "x"
type textarea "oes it a"
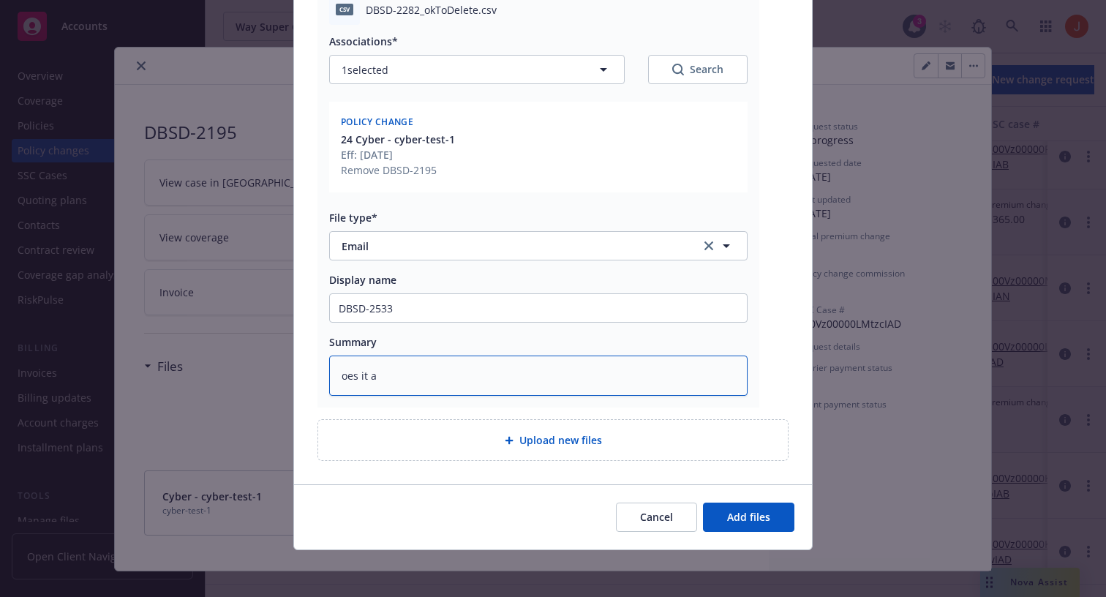
type textarea "x"
type textarea "d"
type textarea "x"
type textarea "do"
type textarea "x"
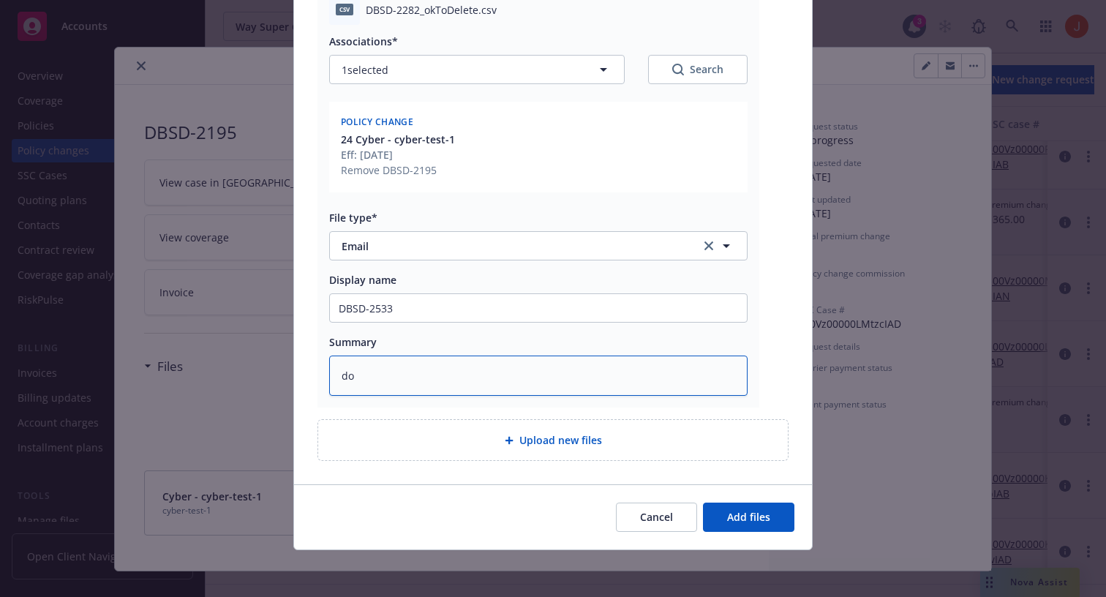
type textarea "doe"
type textarea "x"
type textarea "does"
type textarea "x"
type textarea "does i"
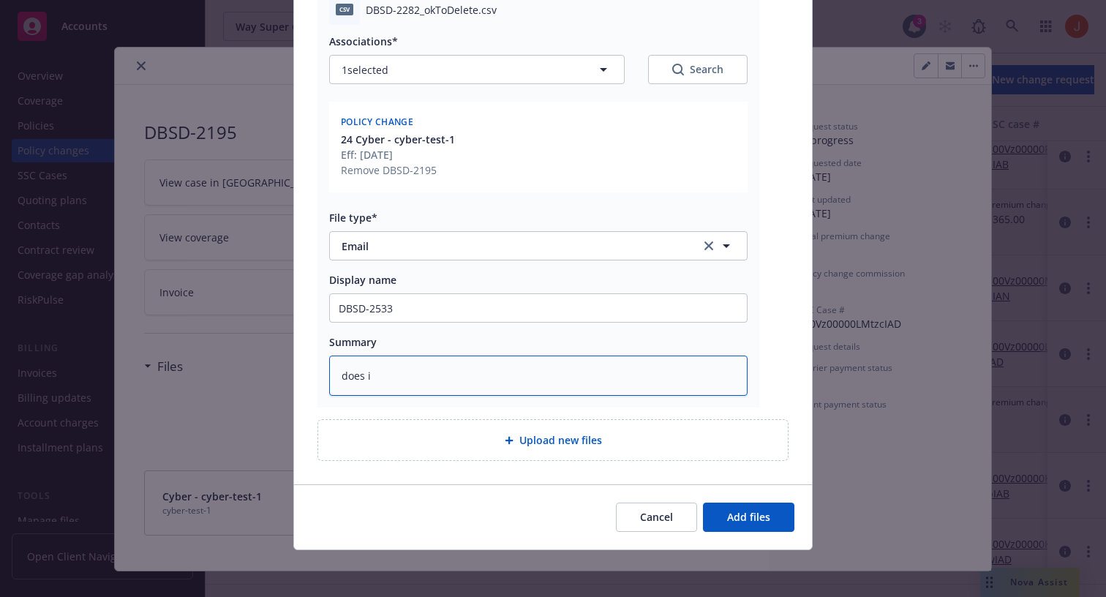
type textarea "x"
type textarea "does it"
type textarea "x"
type textarea "does it"
type textarea "x"
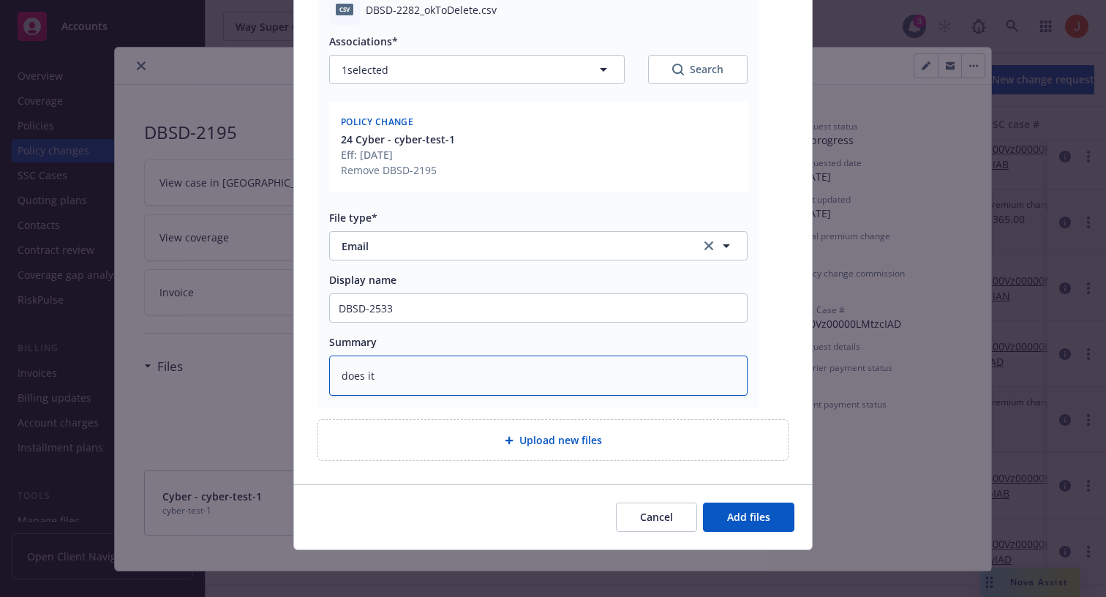
type textarea "does it a"
type textarea "x"
type textarea "does it ap"
type textarea "x"
type textarea "does it app"
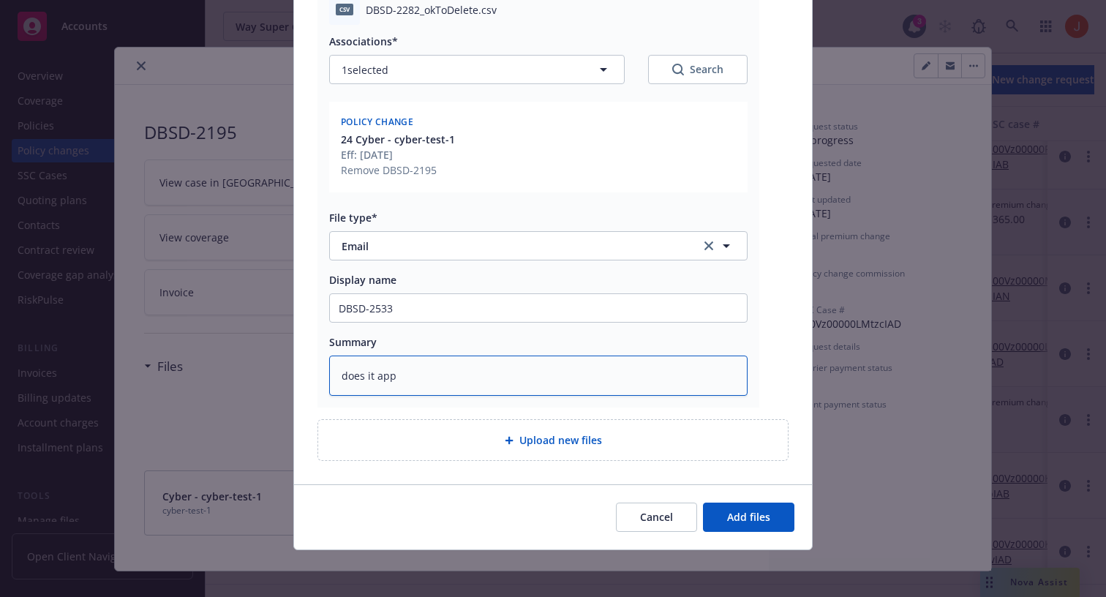
type textarea "x"
type textarea "does it appe"
type textarea "x"
type textarea "does it appea"
type textarea "x"
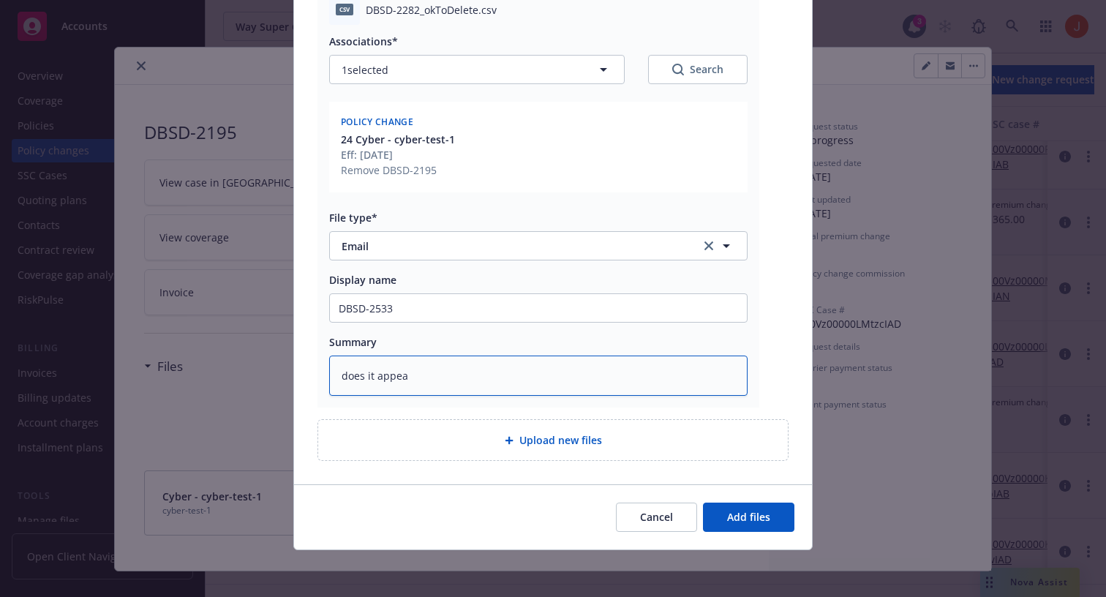
type textarea "does it appear"
type textarea "x"
type textarea "does it appear"
type textarea "x"
type textarea "does it appear i"
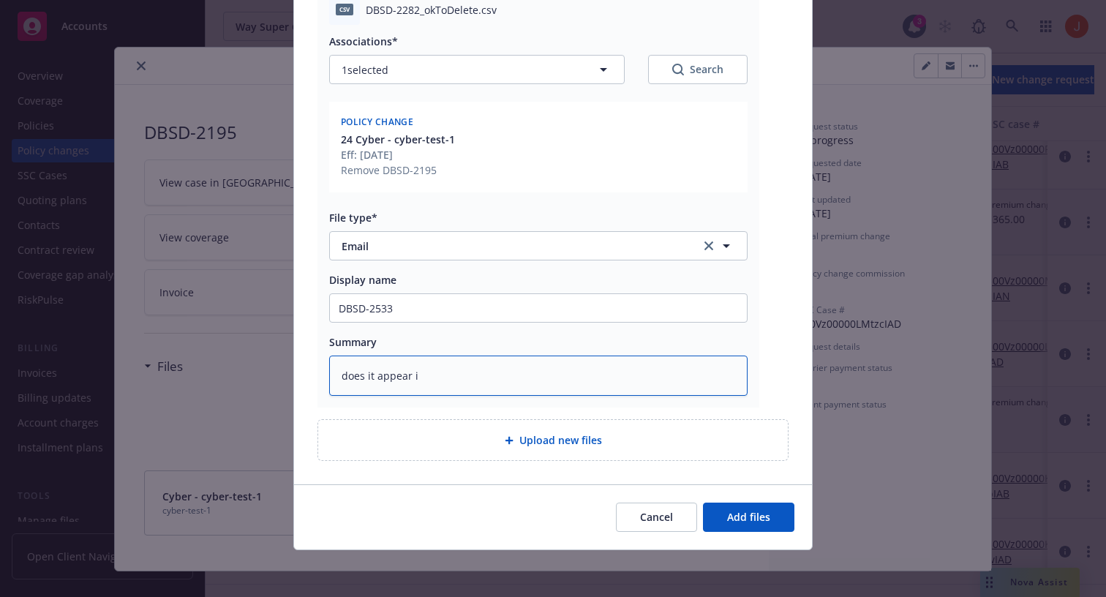
type textarea "x"
type textarea "does it appear in"
type textarea "x"
type textarea "does it appear in"
type textarea "x"
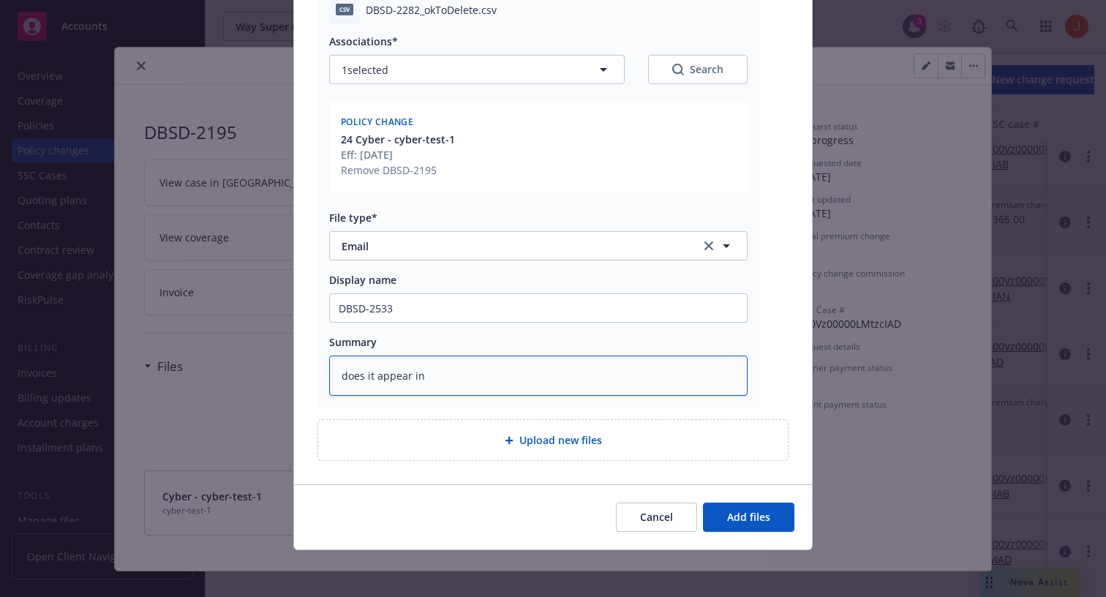
type textarea "does it appear in a"
type textarea "x"
type textarea "does it appear in al"
type textarea "x"
type textarea "does it appear in all"
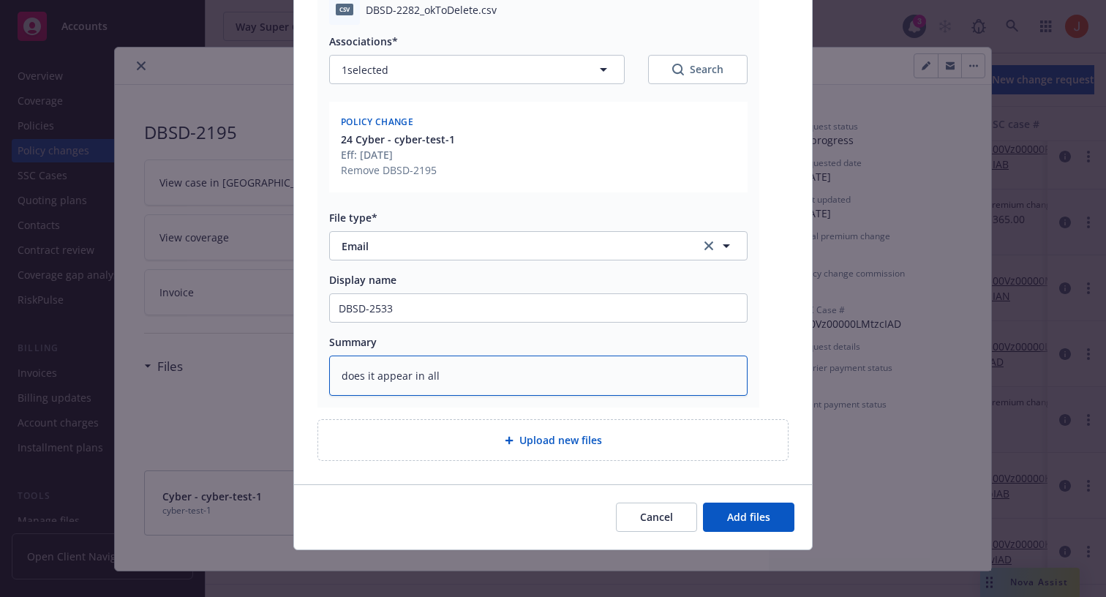
type textarea "x"
type textarea "does it appear in all"
type textarea "x"
type textarea "does it appear in all f"
type textarea "x"
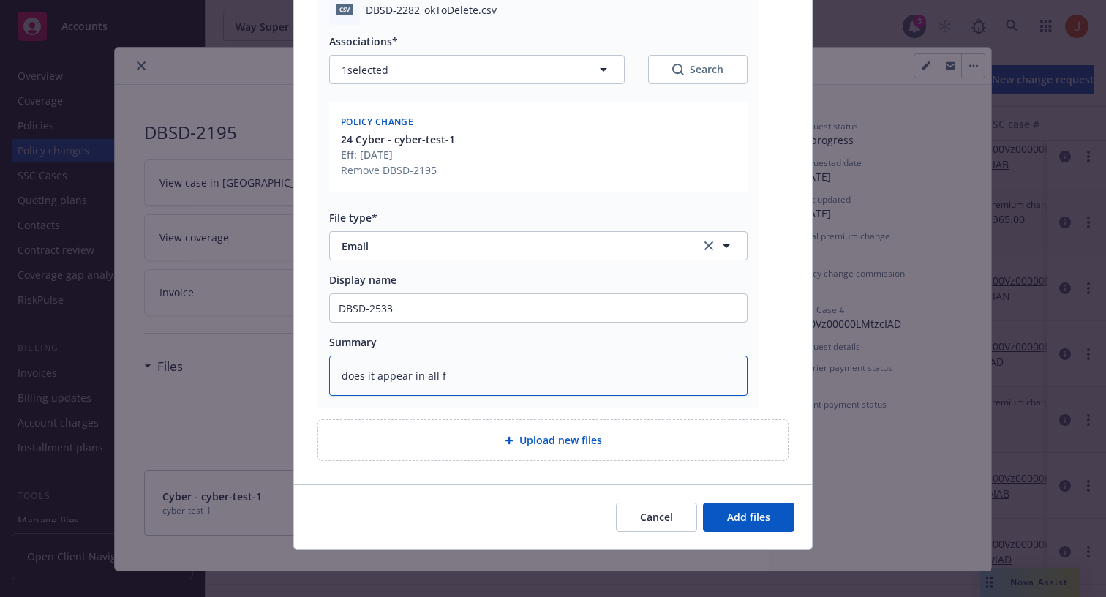
type textarea "does it appear in all fi"
type textarea "x"
type textarea "does it appear in all fil"
type textarea "x"
type textarea "does it appear in all file"
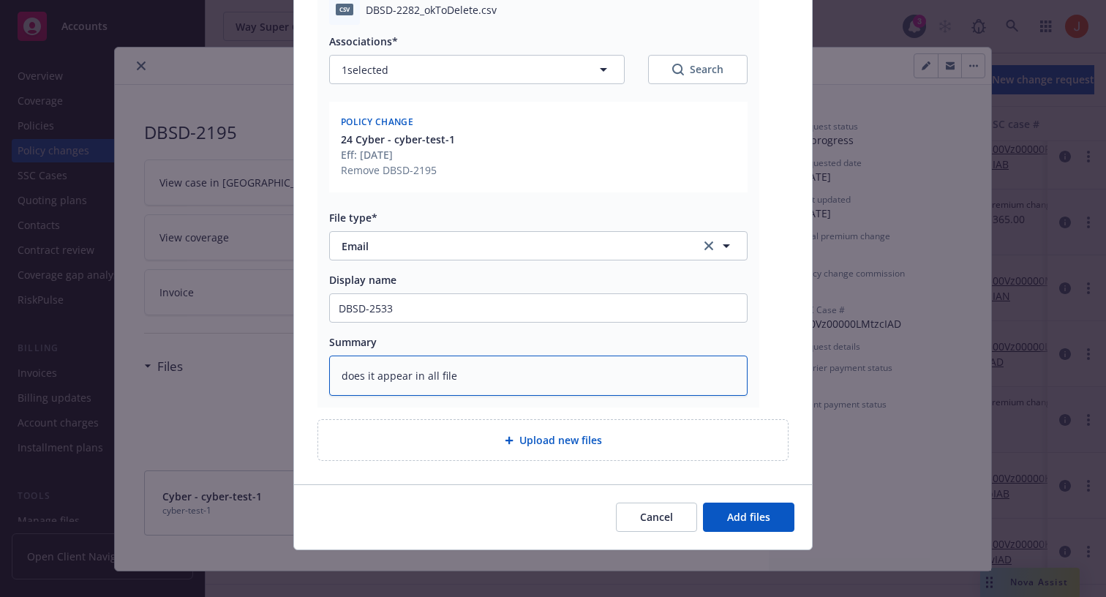
type textarea "x"
type textarea "does it appear in all files"
type textarea "x"
type textarea "does it appear in all files?"
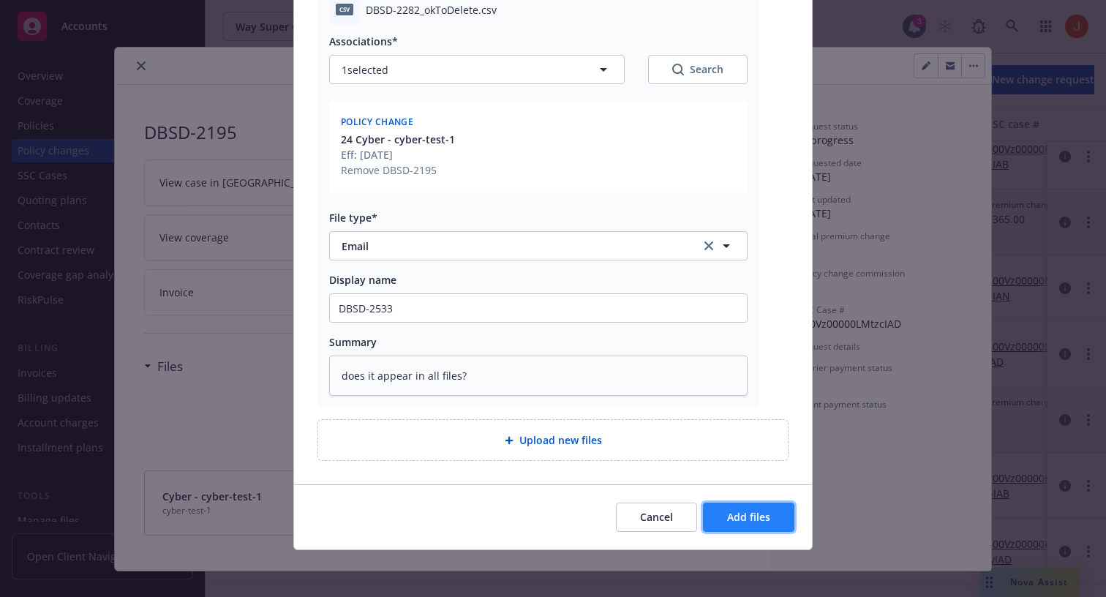
click at [739, 512] on span "Add files" at bounding box center [748, 517] width 43 height 14
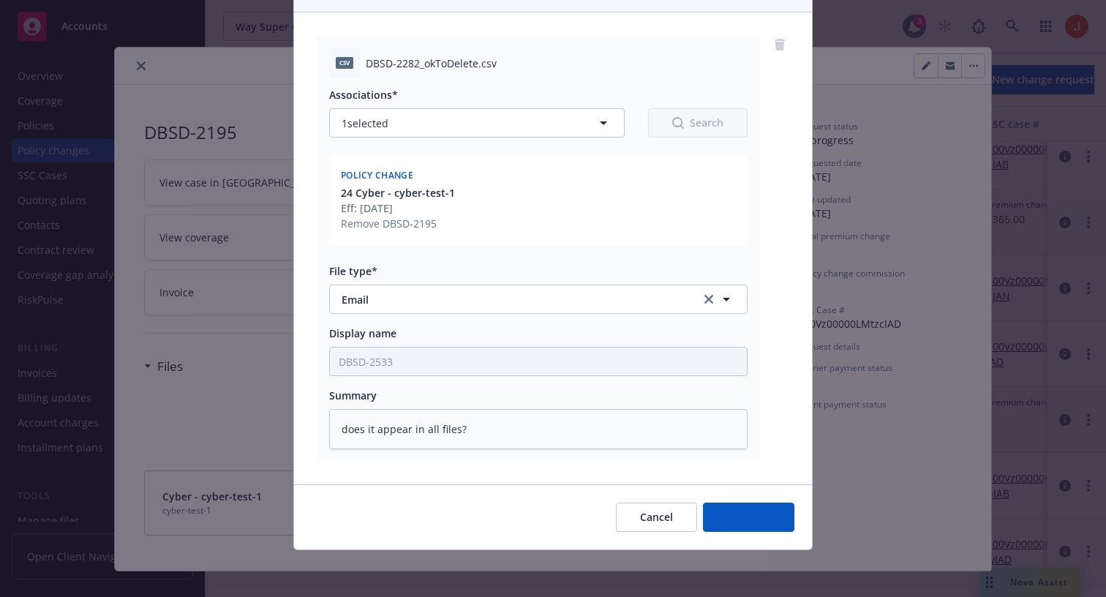
type textarea "x"
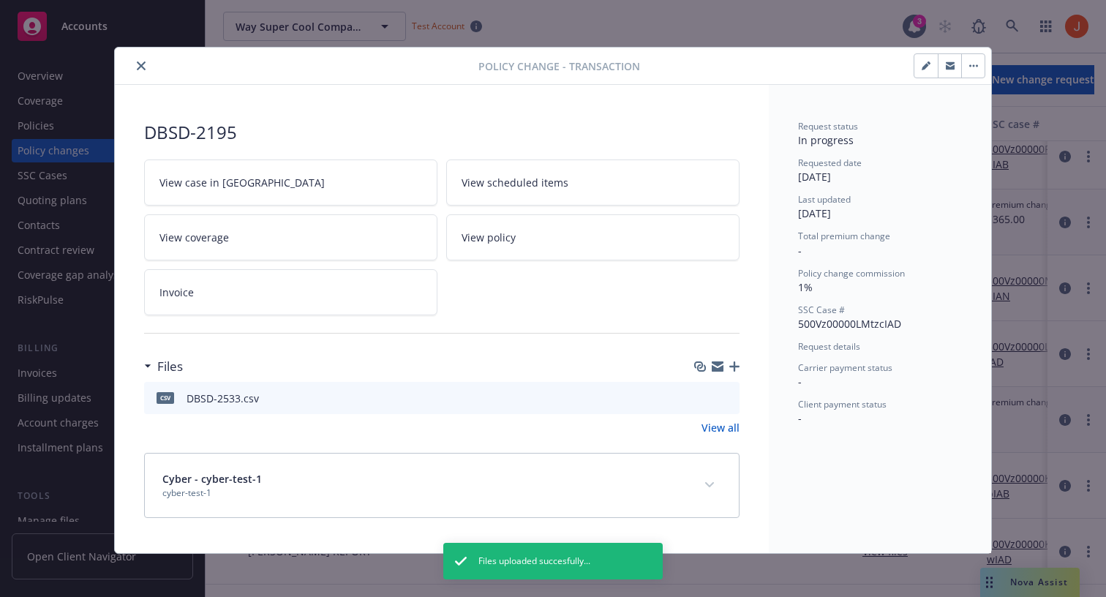
click at [806, 507] on div "Request status In progress Requested date 04/30/2025 Last updated 04/30/2025 To…" at bounding box center [880, 319] width 222 height 468
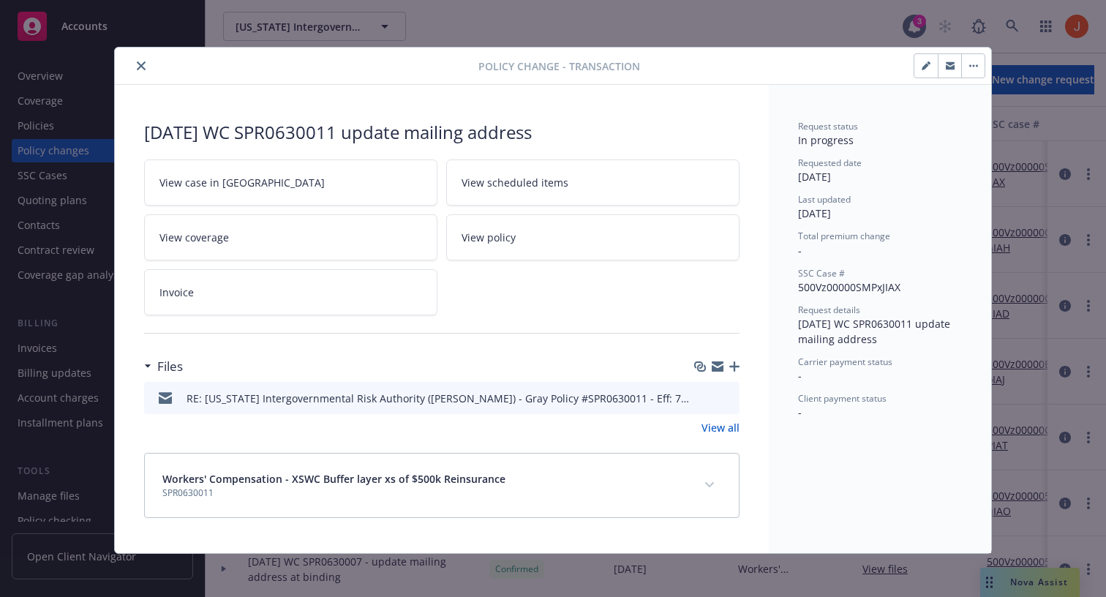
click at [167, 394] on icon at bounding box center [165, 395] width 13 height 6
click at [217, 402] on div "RE: California Intergovernmental Risk Authority (CIRA) - Gray Policy #SPR063001…" at bounding box center [439, 398] width 505 height 15
click at [367, 394] on div "RE: California Intergovernmental Risk Authority (CIRA) - Gray Policy #SPR063001…" at bounding box center [439, 398] width 505 height 15
click at [727, 397] on icon "preview file" at bounding box center [725, 397] width 13 height 10
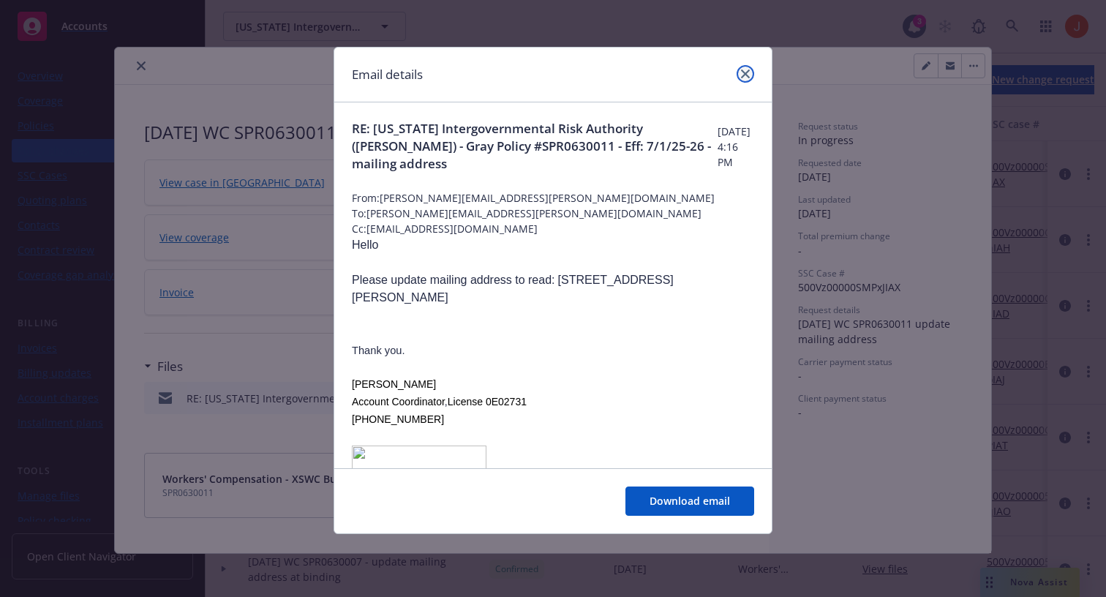
click at [750, 78] on link "close" at bounding box center [746, 74] width 18 height 18
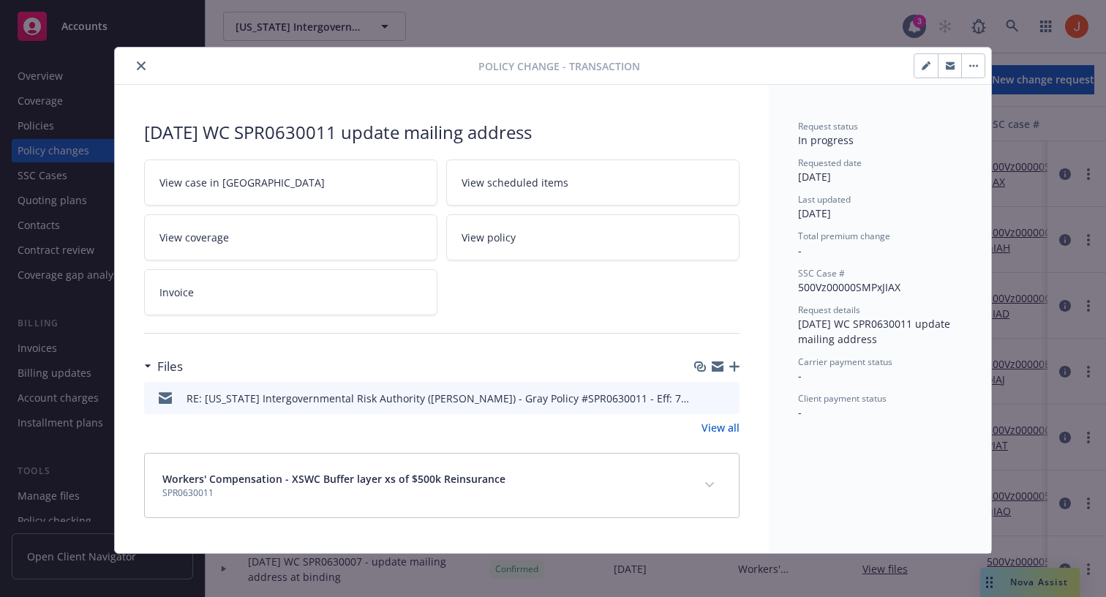
click at [720, 428] on link "View all" at bounding box center [721, 427] width 38 height 15
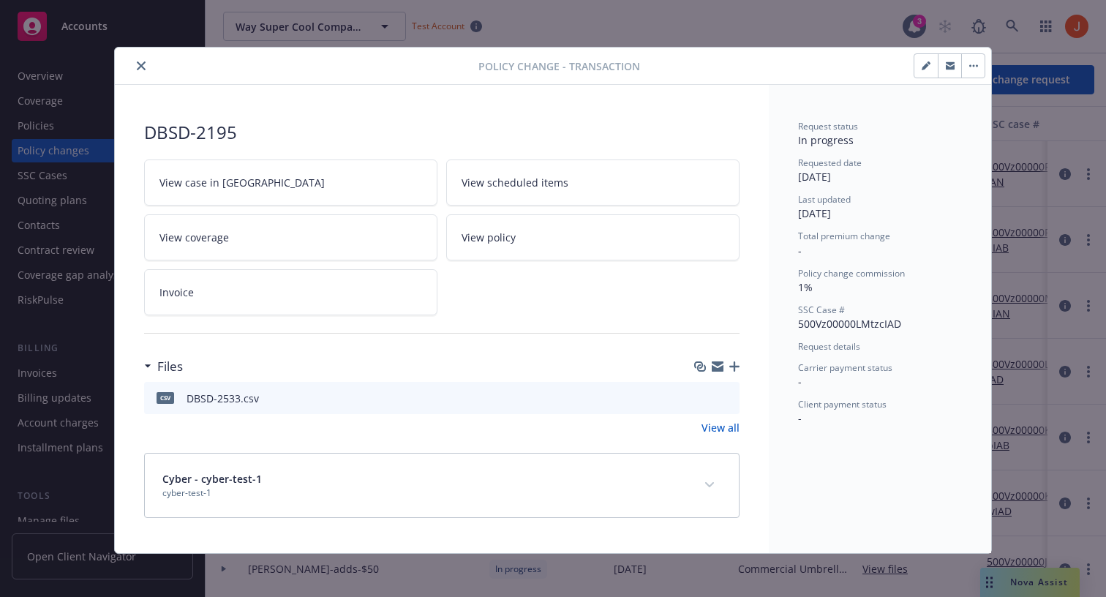
click at [721, 429] on link "View all" at bounding box center [721, 427] width 38 height 15
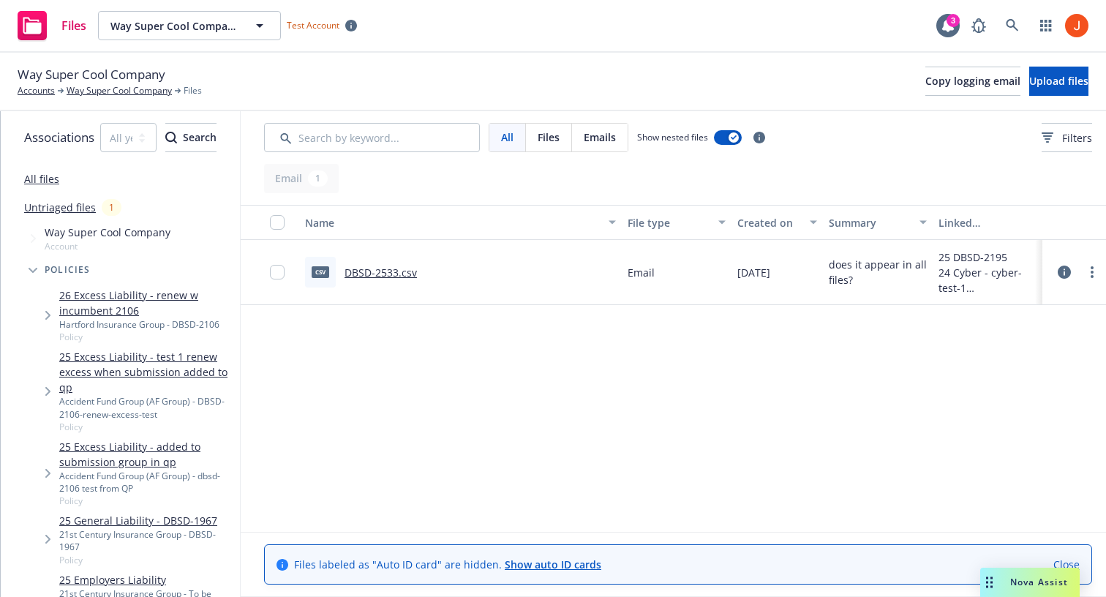
click at [487, 461] on div "Name File type Created on Summary Linked associations csv DBSD-2533.csv Email […" at bounding box center [678, 368] width 875 height 327
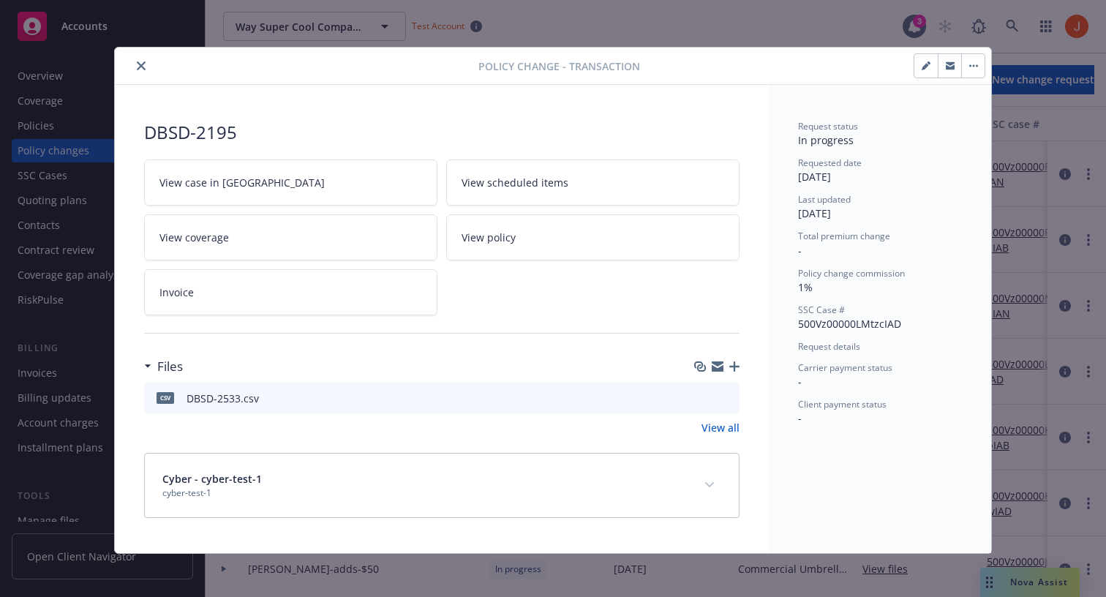
click at [718, 426] on link "View all" at bounding box center [721, 427] width 38 height 15
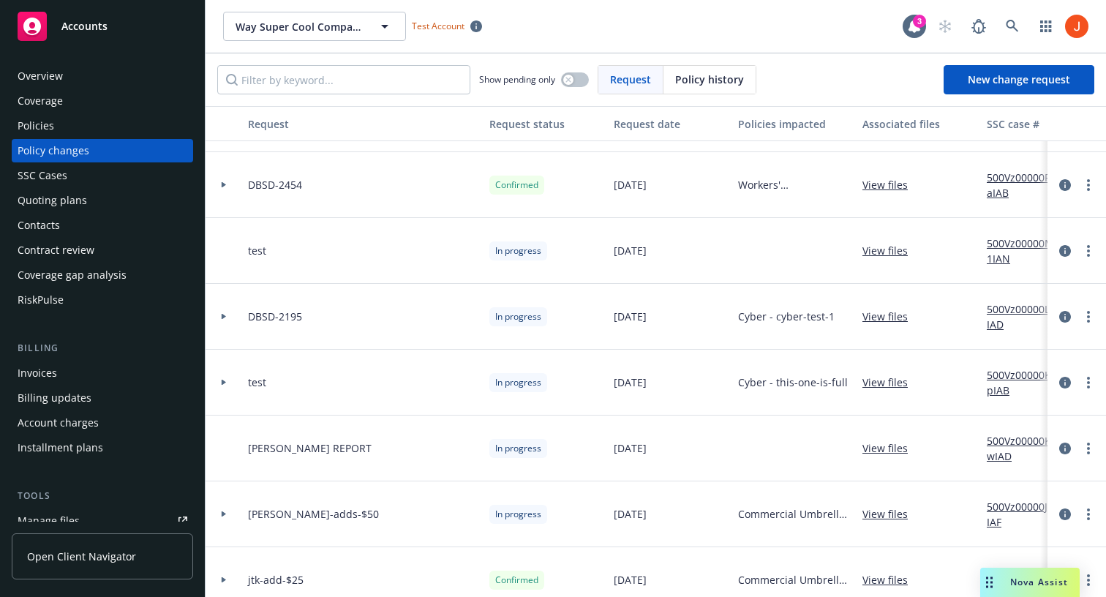
scroll to position [50, 0]
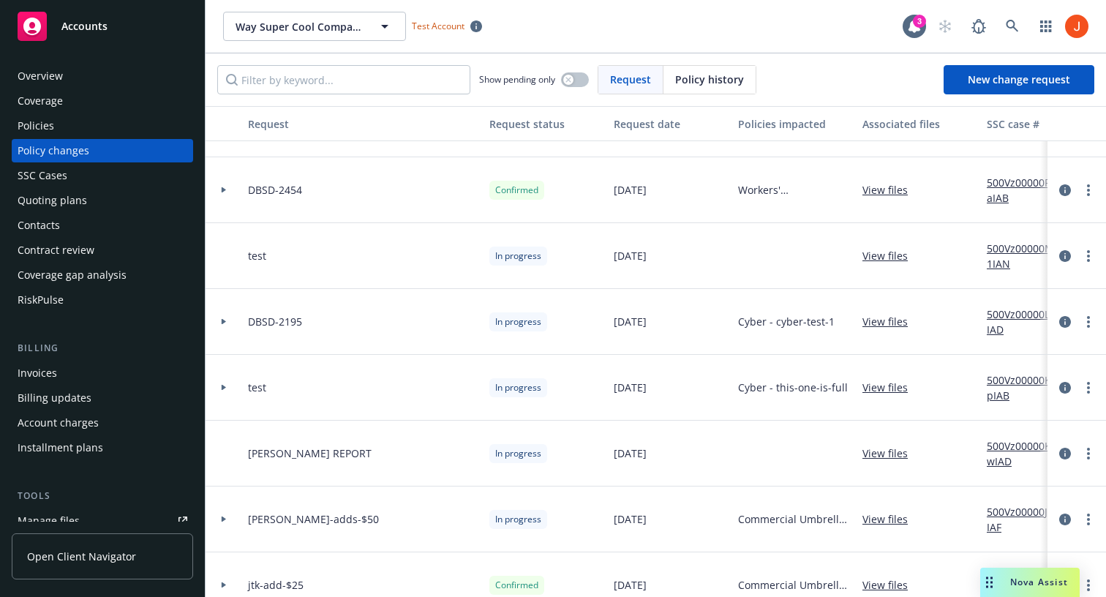
click at [228, 385] on div at bounding box center [223, 387] width 25 height 5
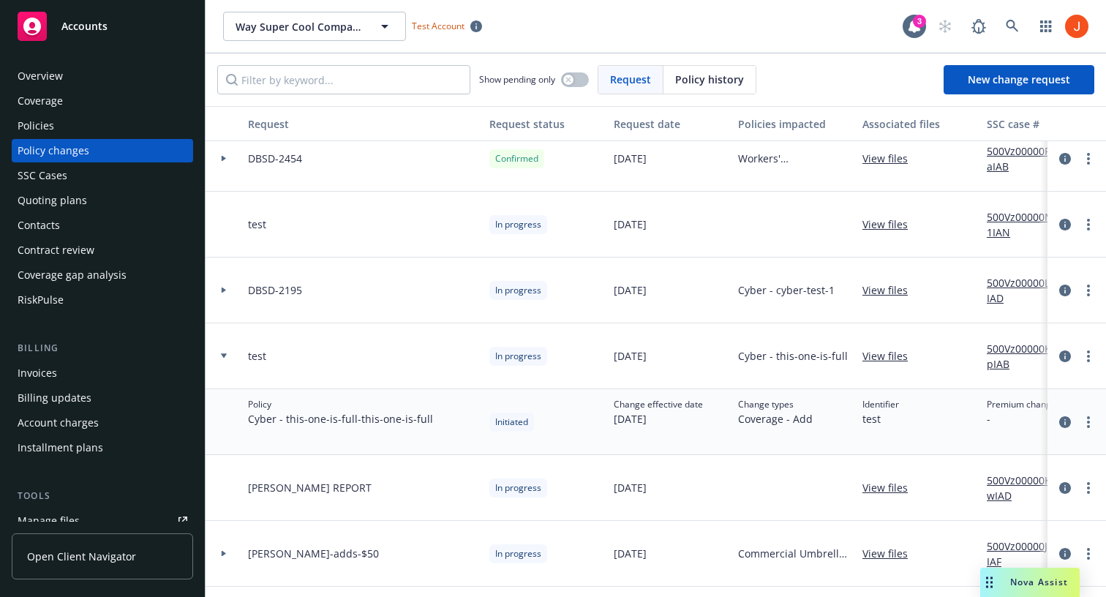
scroll to position [91, 0]
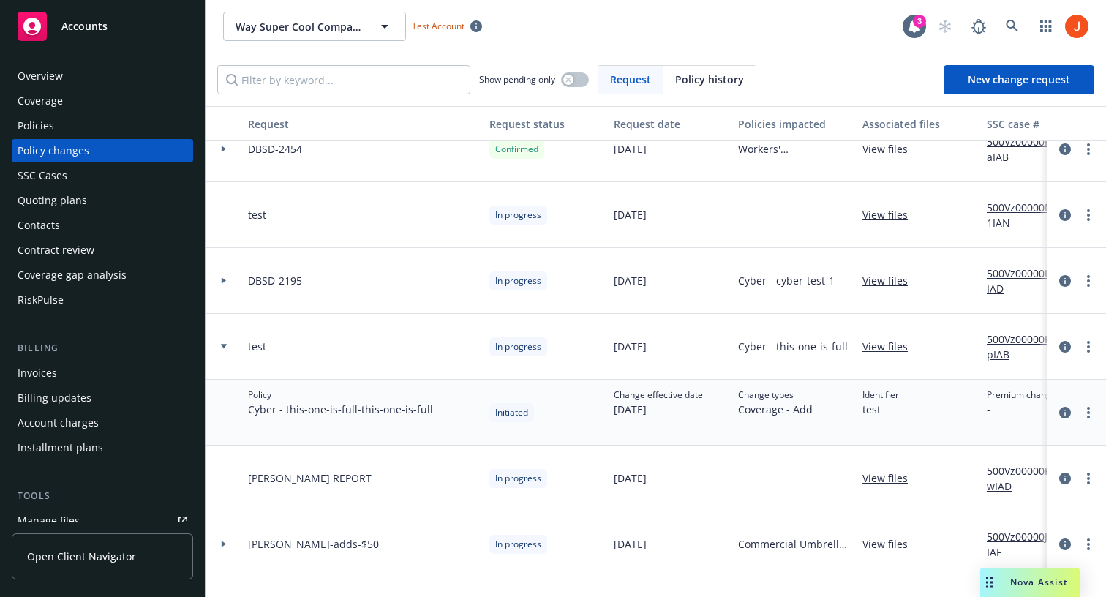
click at [229, 342] on div at bounding box center [224, 347] width 37 height 66
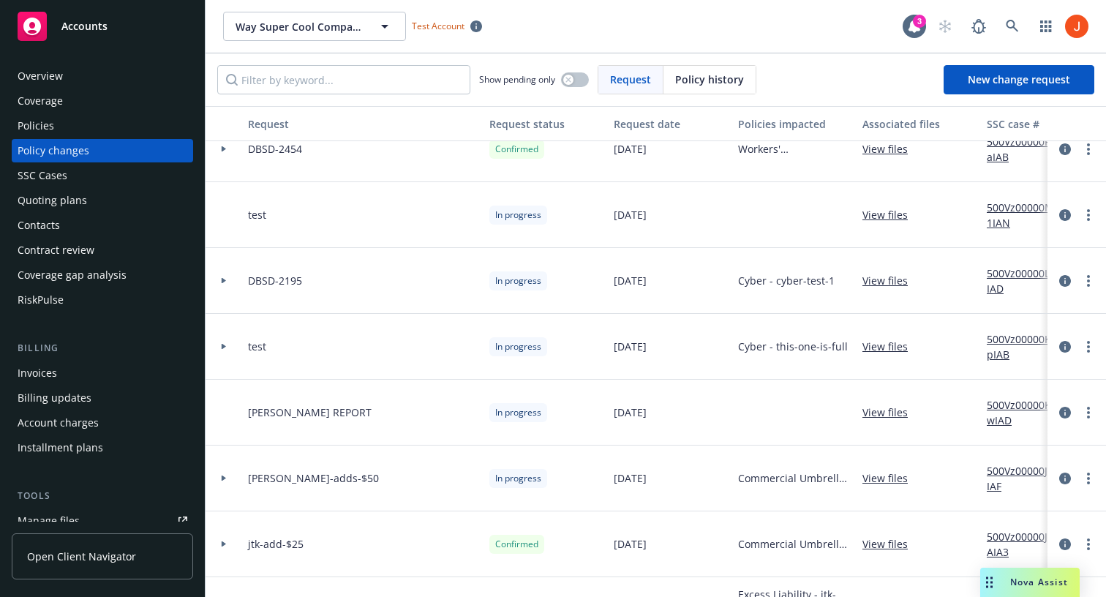
click at [229, 272] on div at bounding box center [224, 281] width 37 height 66
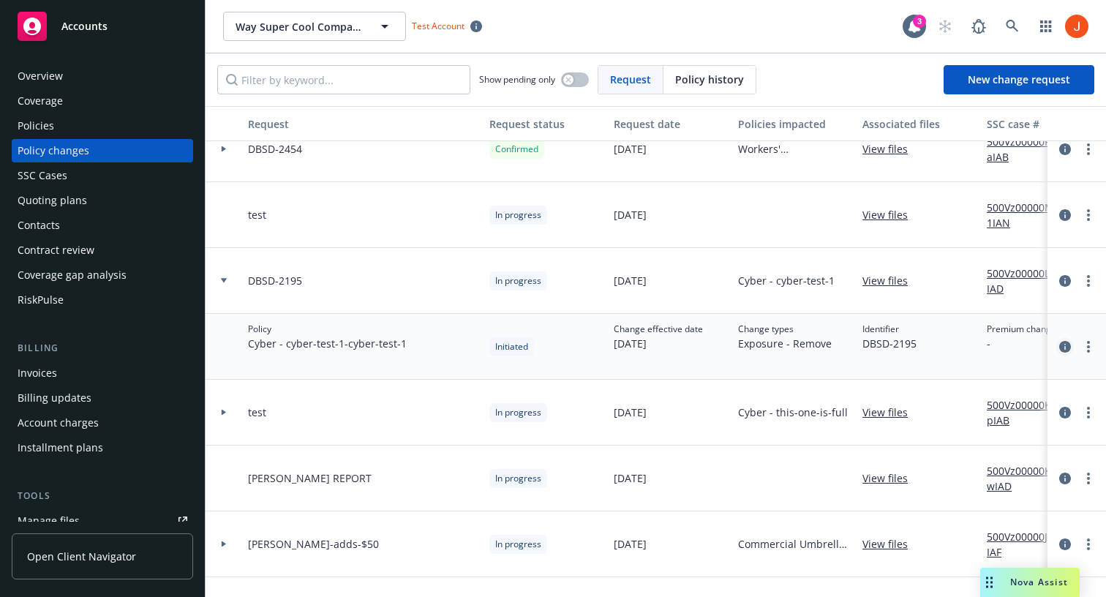
click at [1065, 350] on icon "circleInformation" at bounding box center [1065, 347] width 12 height 12
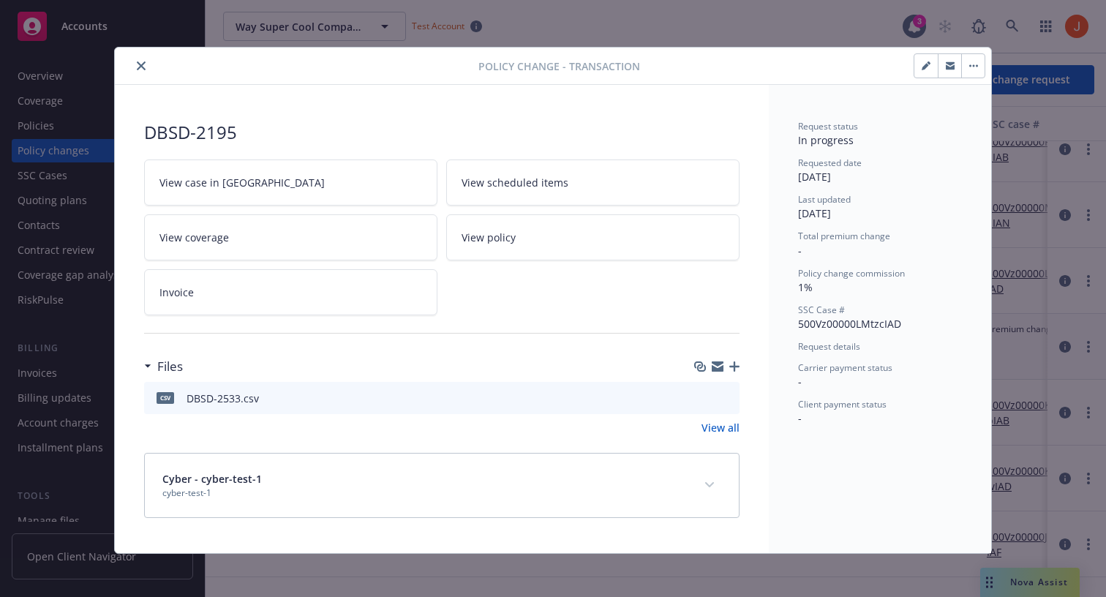
click at [140, 67] on icon "close" at bounding box center [141, 65] width 9 height 9
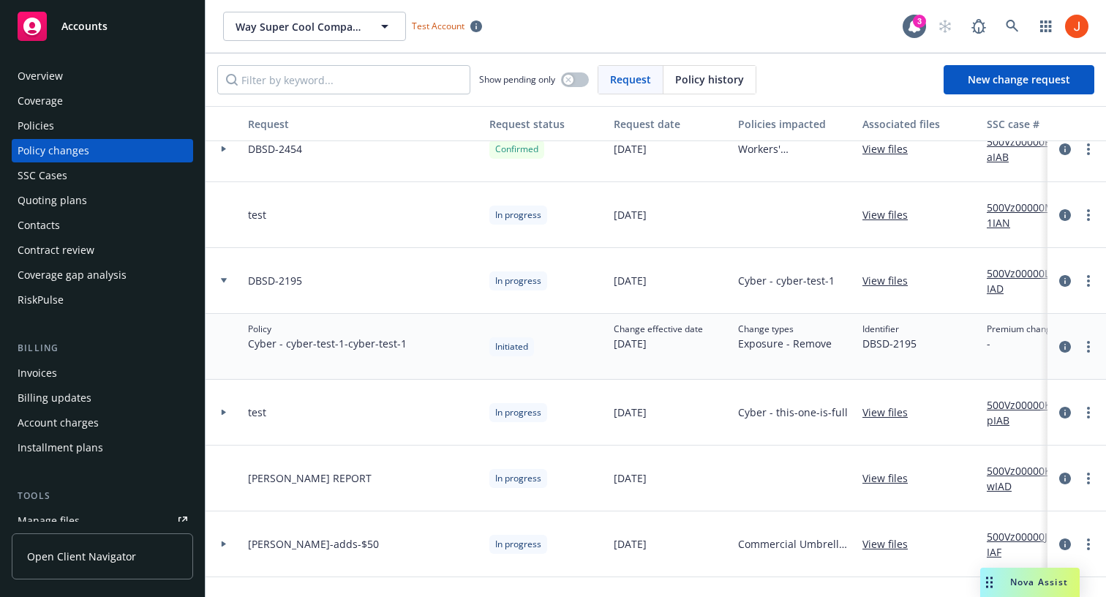
click at [1073, 284] on div at bounding box center [1077, 281] width 47 height 18
click at [1065, 282] on icon "circleInformation" at bounding box center [1065, 281] width 12 height 12
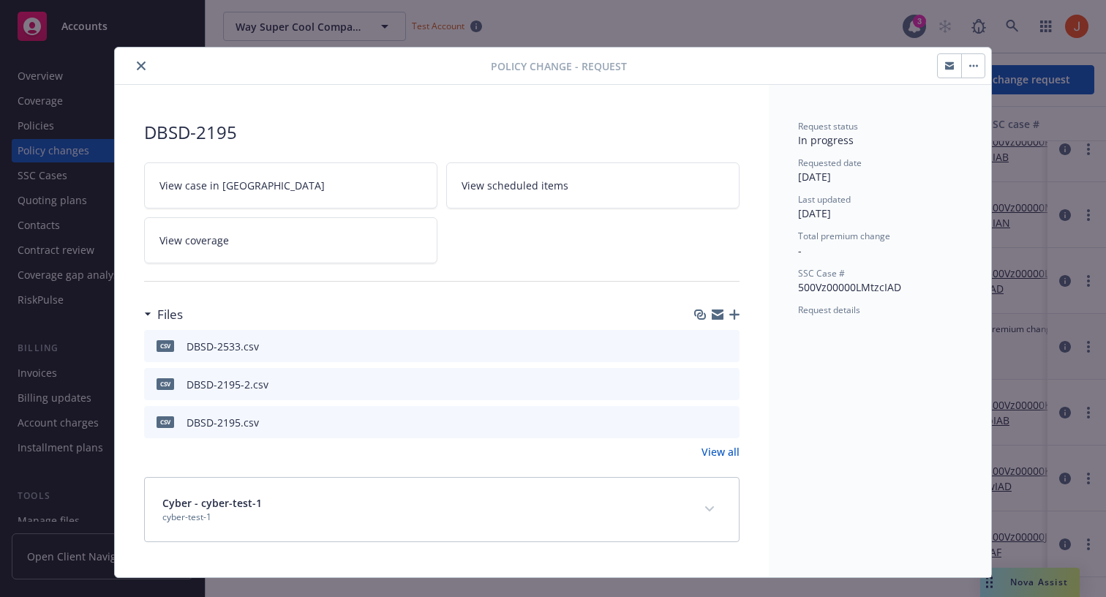
scroll to position [16, 0]
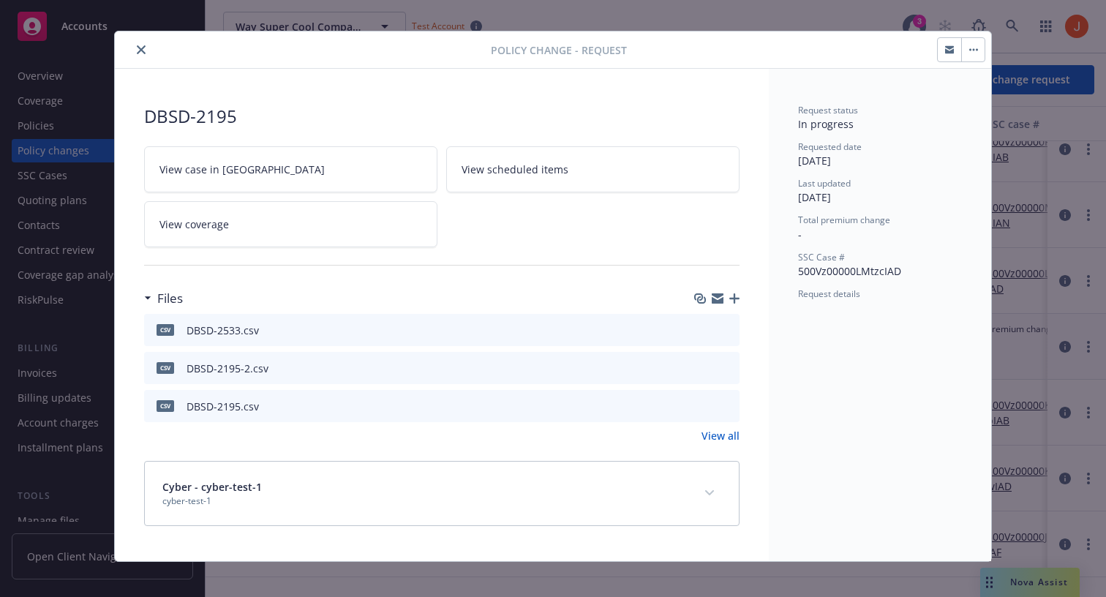
click at [718, 441] on link "View all" at bounding box center [721, 435] width 38 height 15
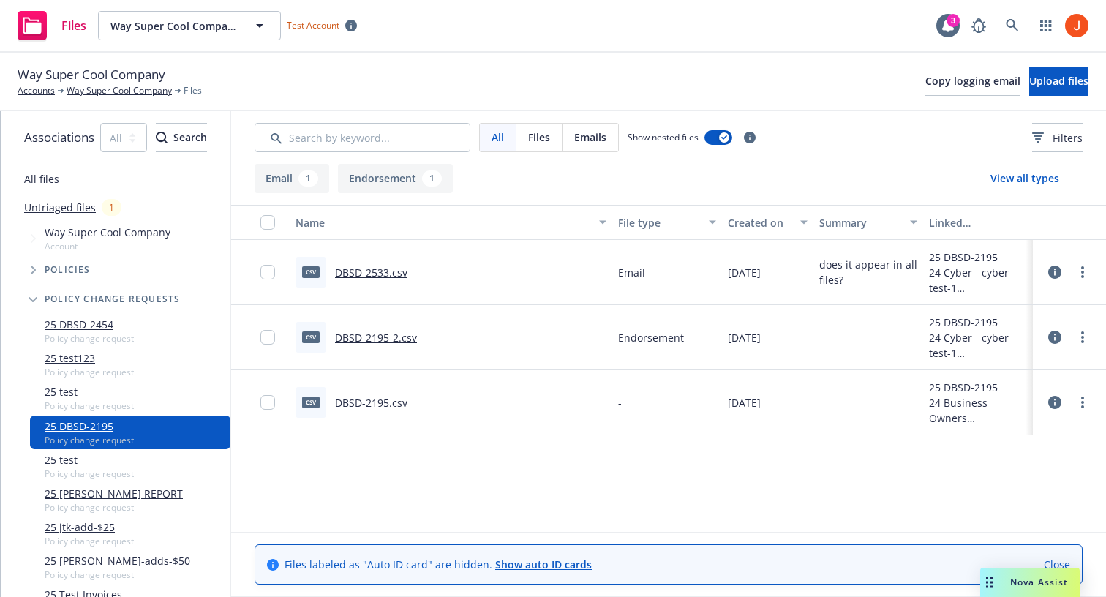
scroll to position [151, 0]
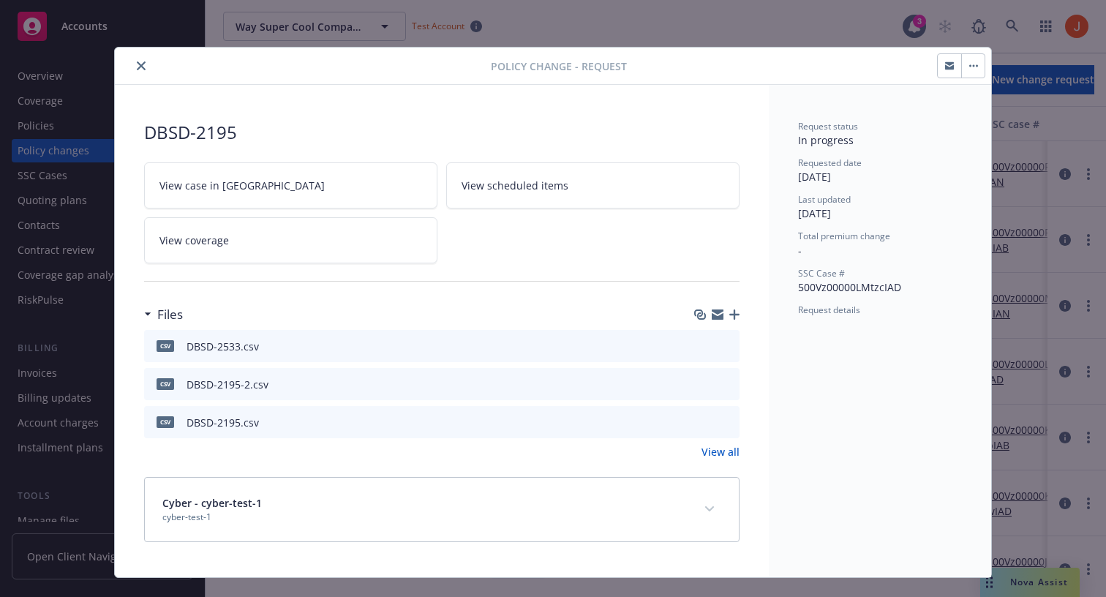
click at [145, 75] on div "Policy change - Request" at bounding box center [553, 66] width 877 height 37
click at [141, 61] on icon "close" at bounding box center [141, 65] width 9 height 9
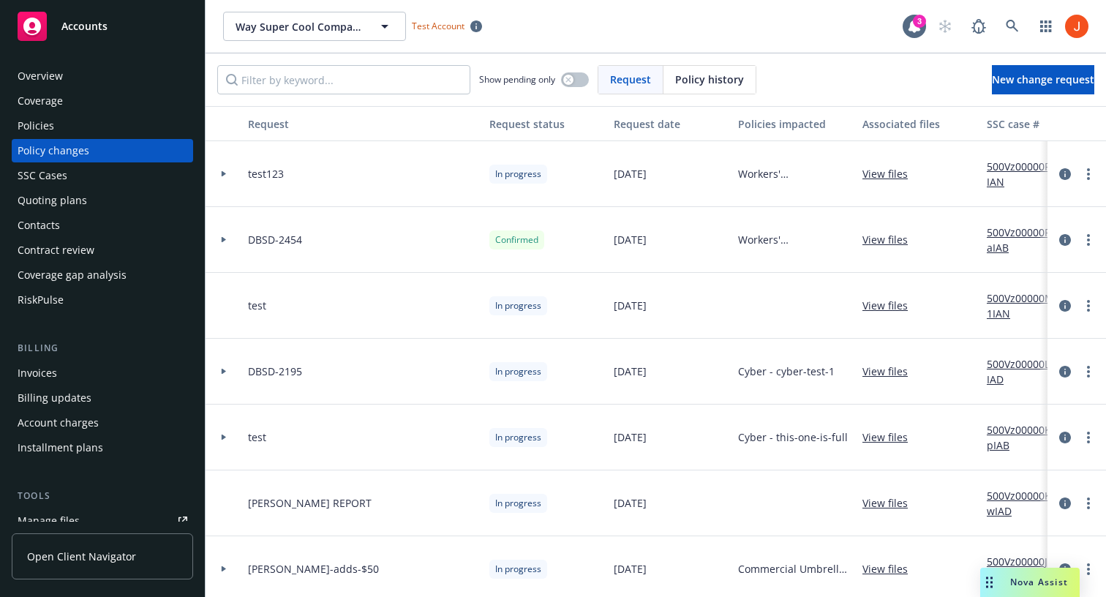
click at [224, 367] on div at bounding box center [224, 372] width 37 height 66
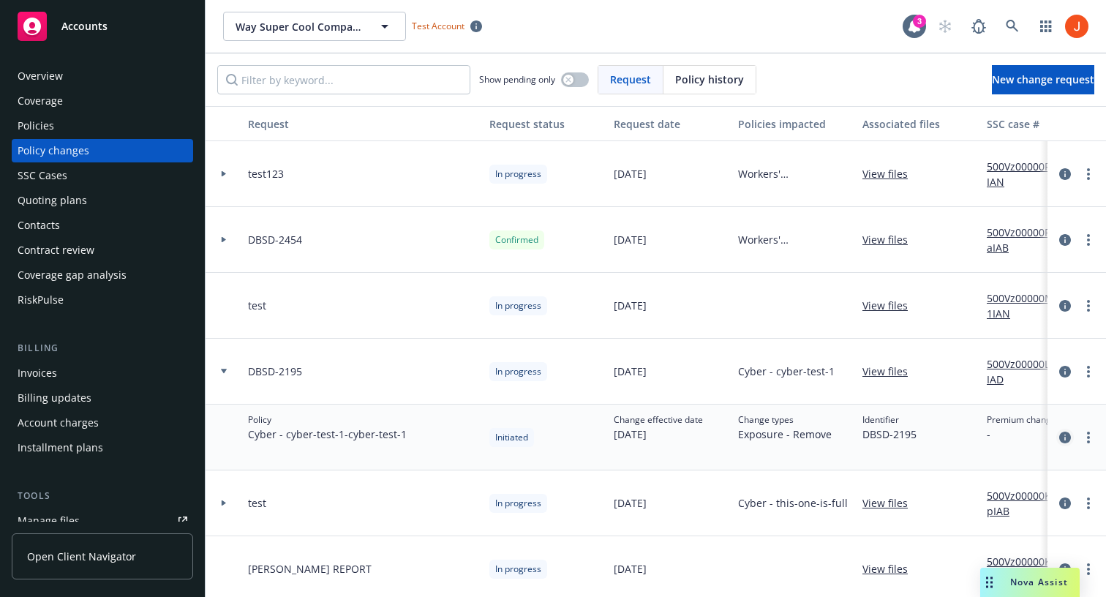
click at [1056, 439] on link "circleInformation" at bounding box center [1065, 438] width 18 height 18
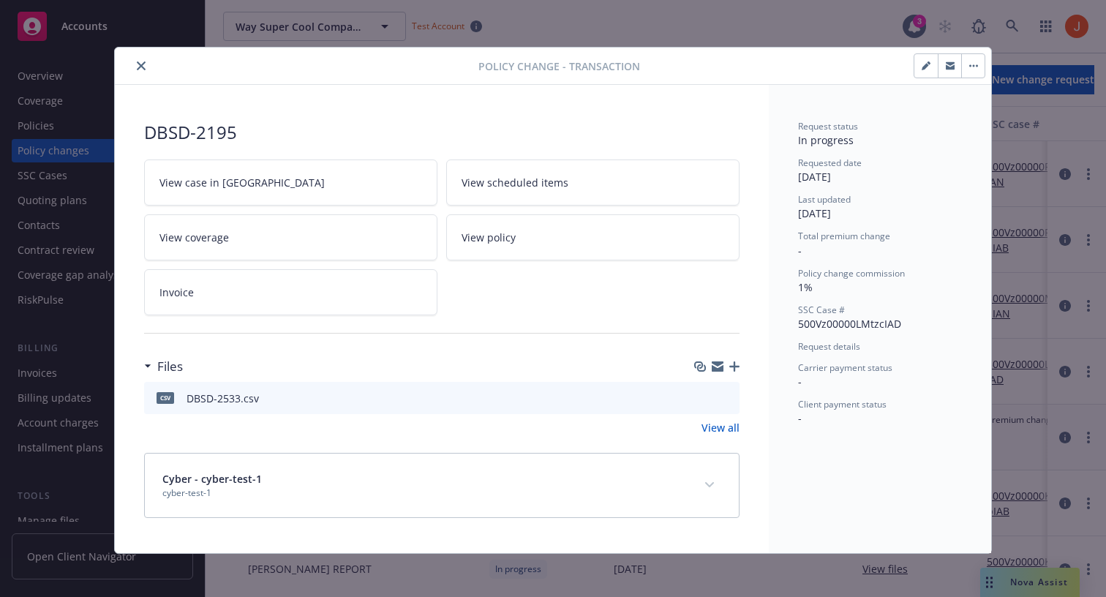
click at [730, 428] on link "View all" at bounding box center [721, 427] width 38 height 15
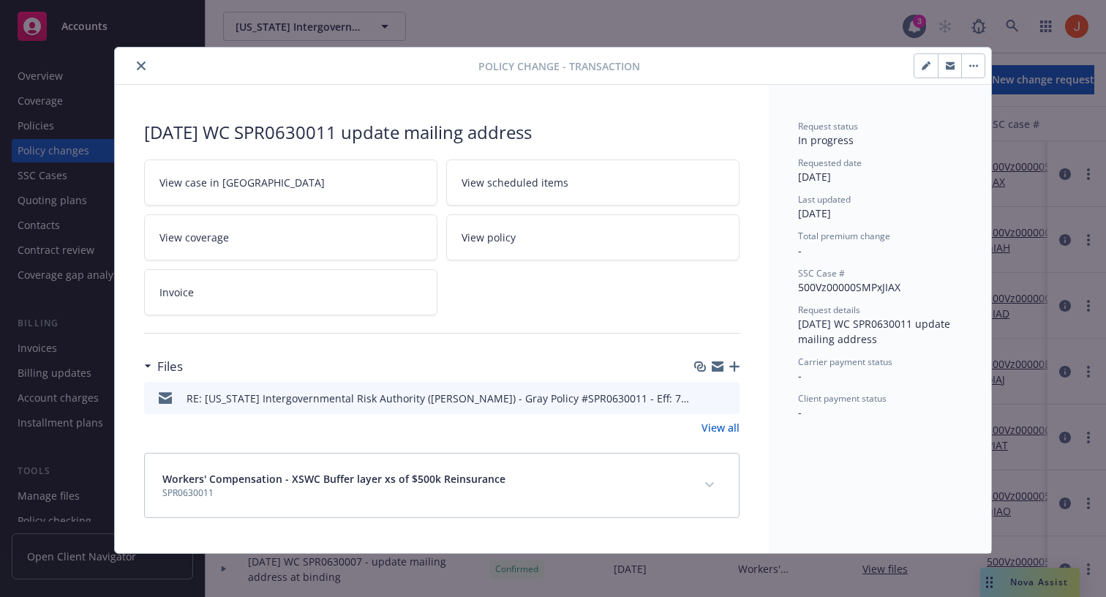
click at [686, 397] on div "RE: [US_STATE] Intergovernmental Risk Authority ([PERSON_NAME]) - Gray Policy #…" at bounding box center [439, 398] width 505 height 15
click at [635, 398] on div "RE: [US_STATE] Intergovernmental Risk Authority ([PERSON_NAME]) - Gray Policy #…" at bounding box center [439, 398] width 505 height 15
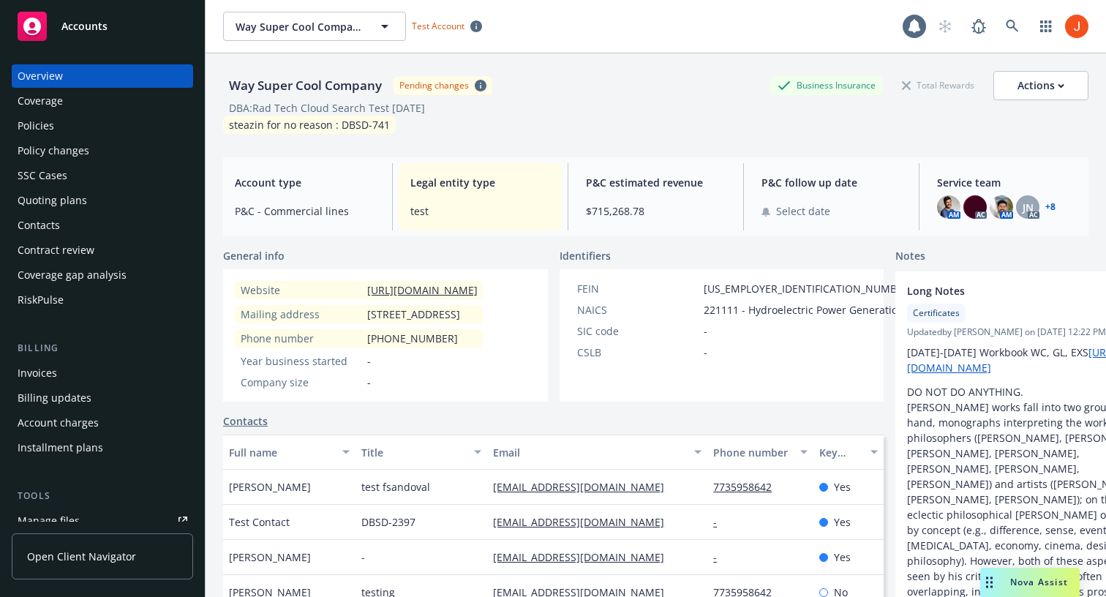
click at [48, 151] on div "Policy changes" at bounding box center [54, 150] width 72 height 23
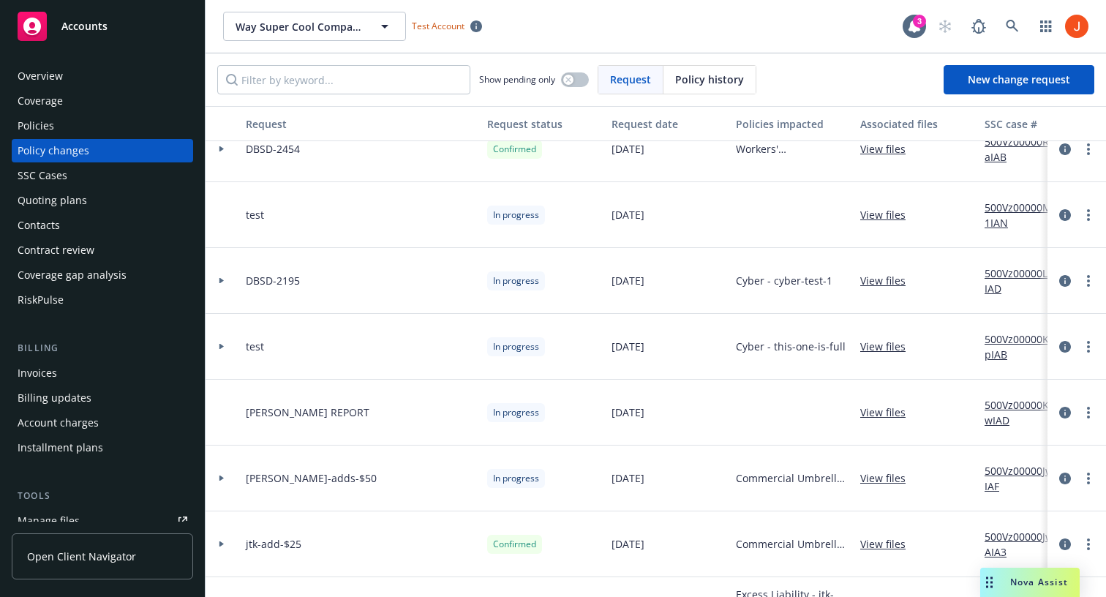
scroll to position [74, 2]
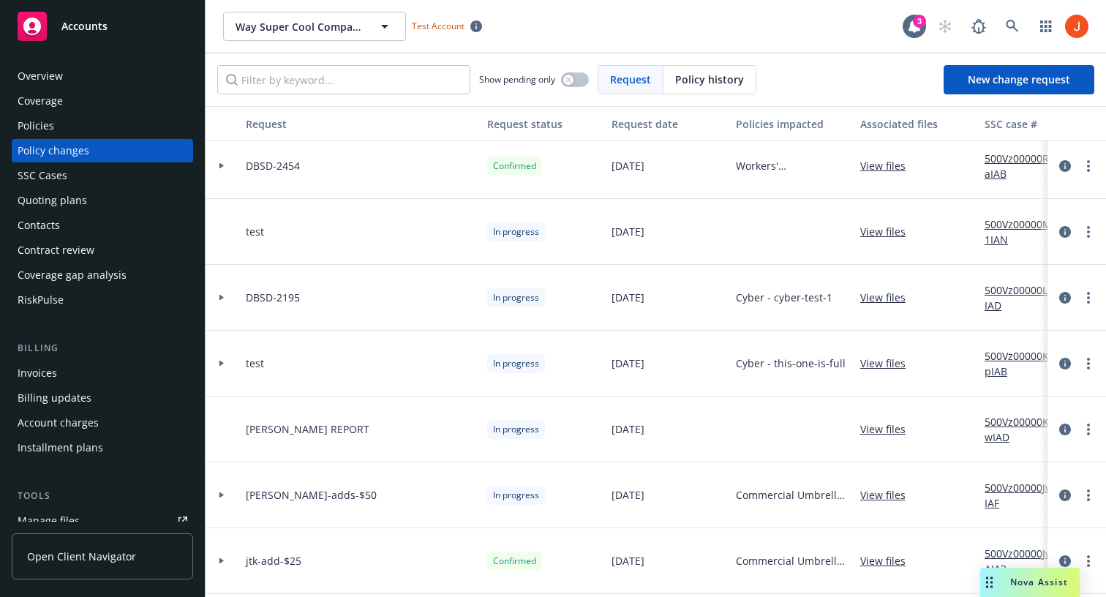
click at [222, 297] on icon at bounding box center [221, 298] width 4 height 6
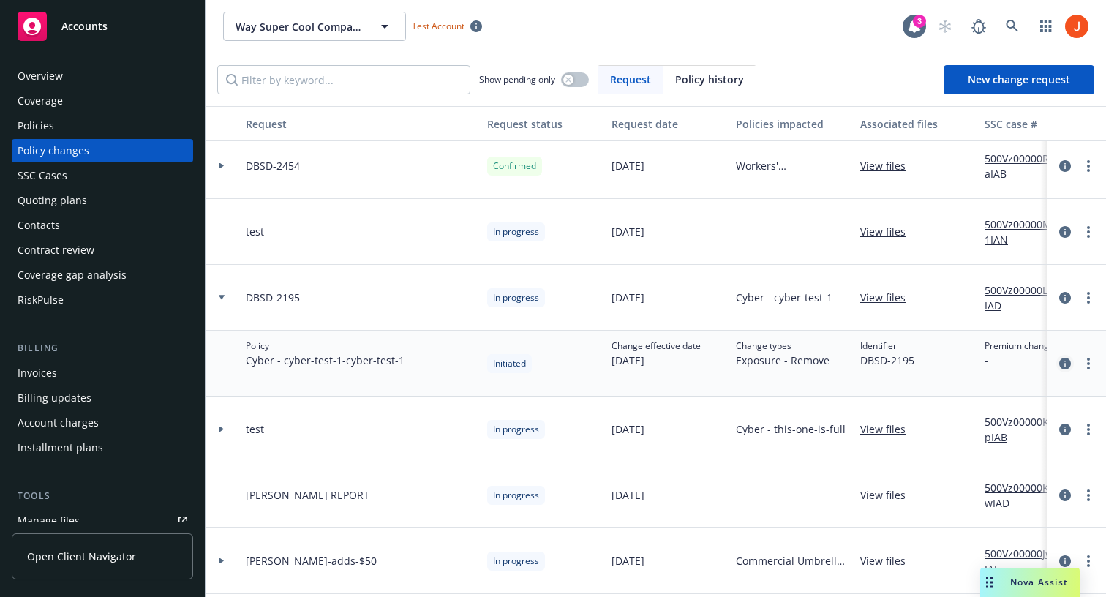
click at [1068, 366] on icon "circleInformation" at bounding box center [1065, 364] width 12 height 12
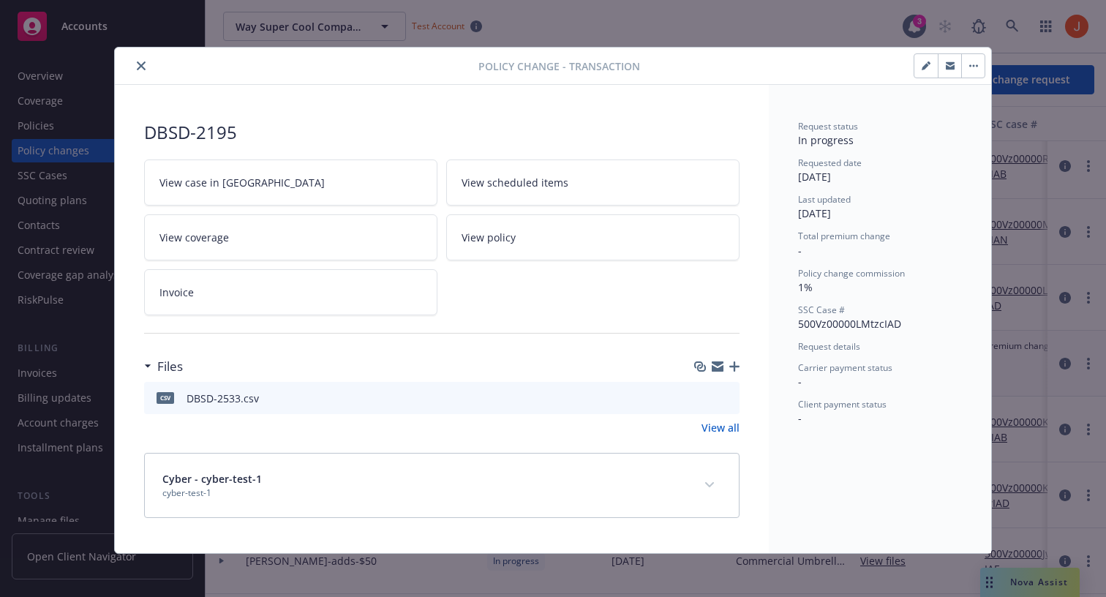
click at [718, 427] on link "View all" at bounding box center [721, 427] width 38 height 15
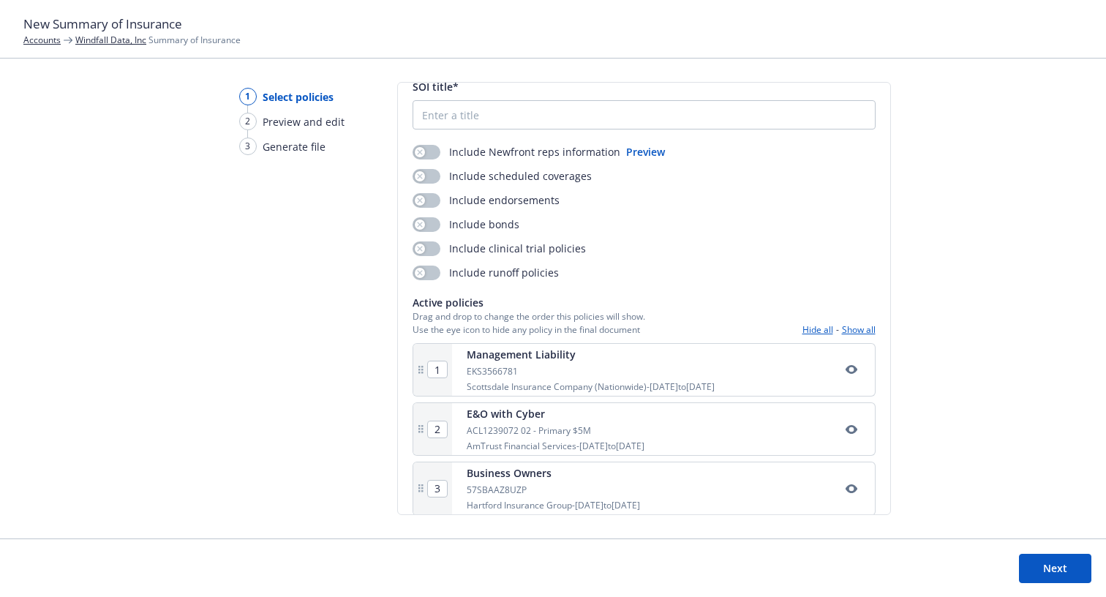
scroll to position [67, 0]
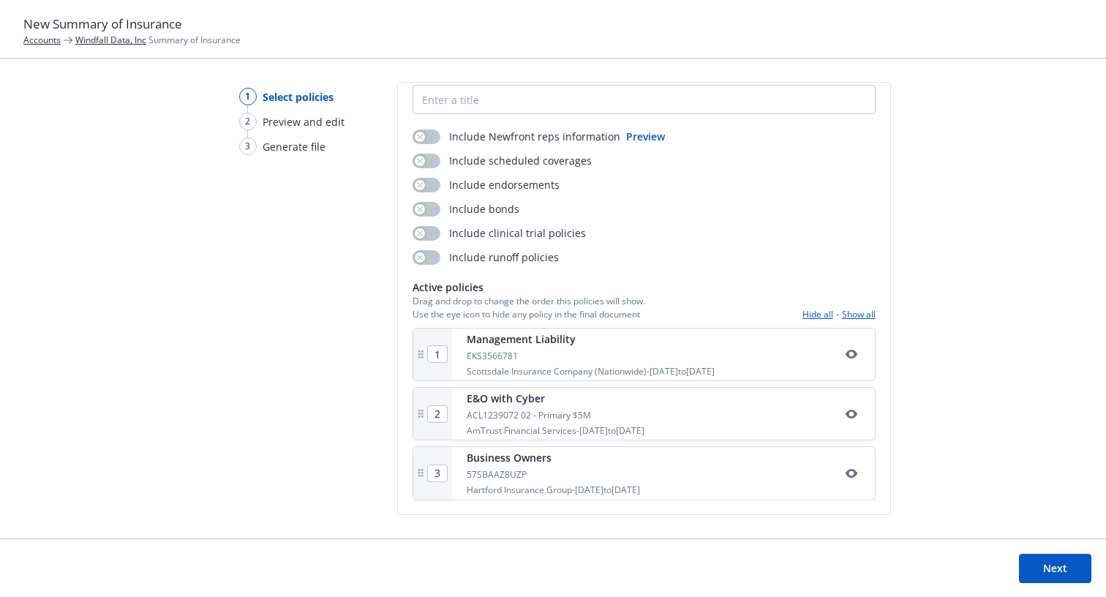
click at [1024, 578] on button "Next" at bounding box center [1055, 568] width 72 height 29
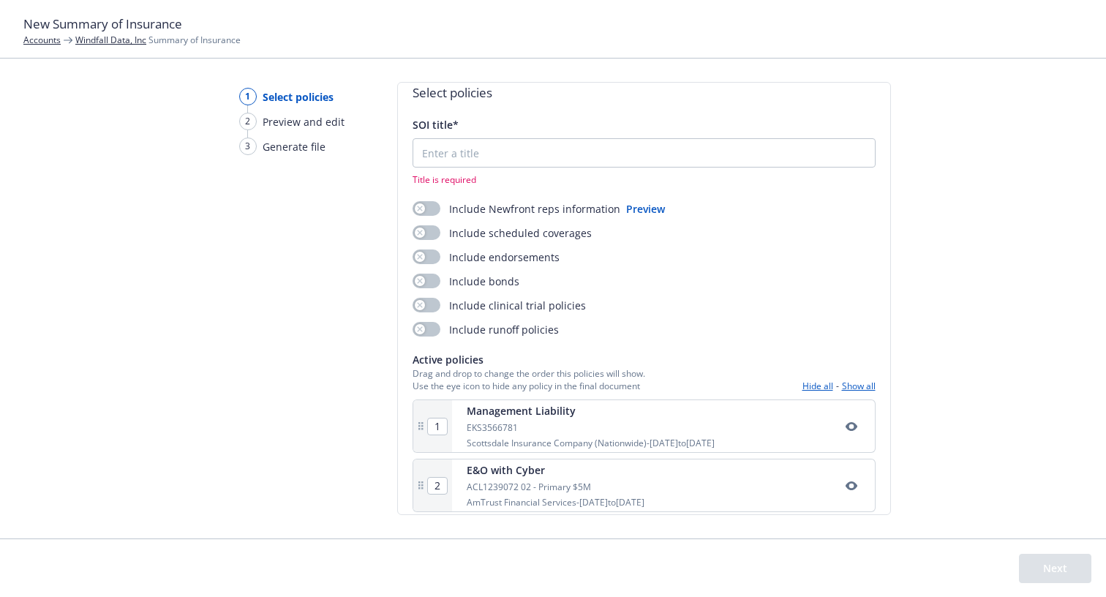
scroll to position [0, 0]
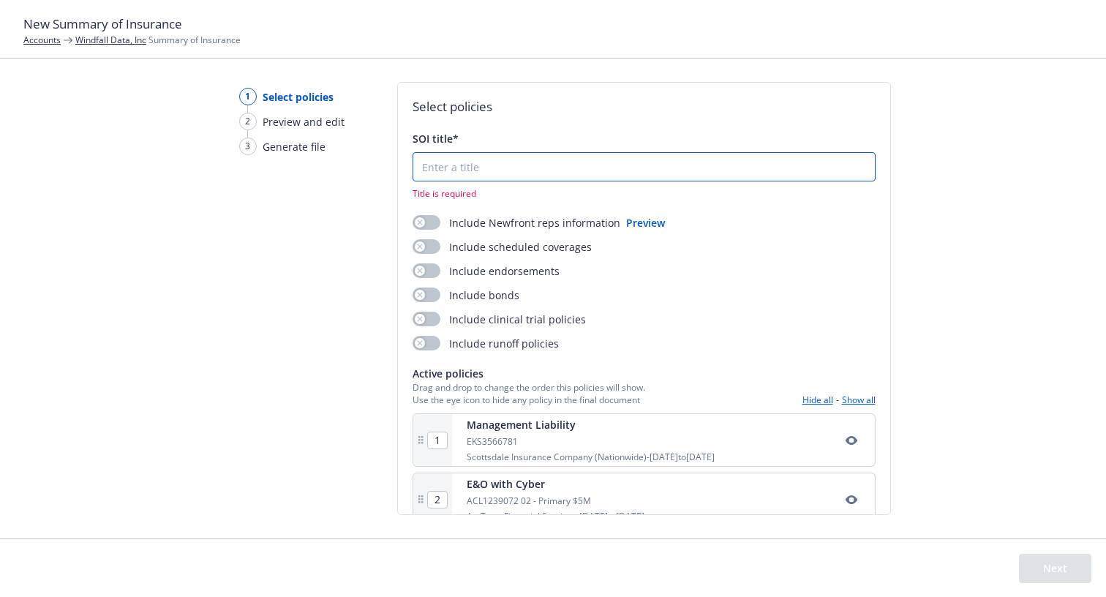
click at [531, 168] on input "SOI title*" at bounding box center [644, 167] width 462 height 28
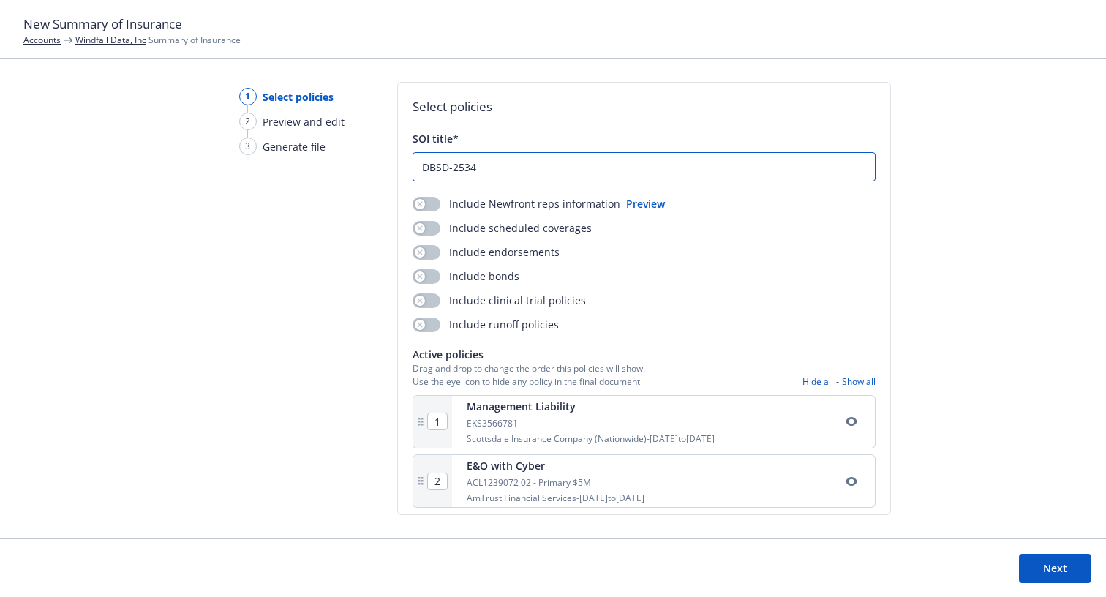
type input "DBSD-2534"
click at [1058, 564] on button "Next" at bounding box center [1055, 568] width 72 height 29
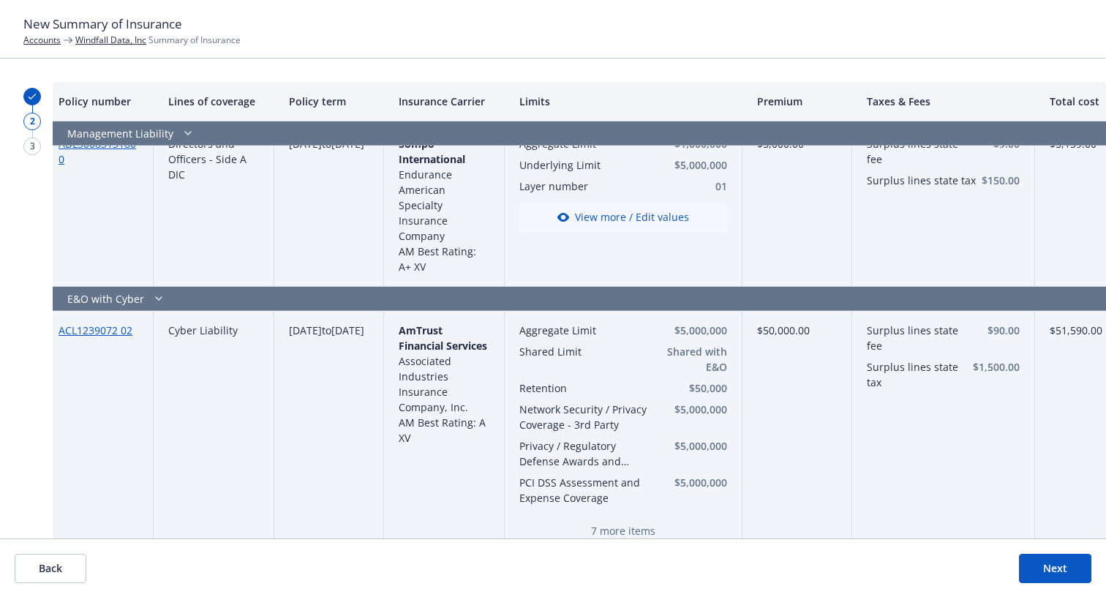
scroll to position [327, 9]
